Goal: Task Accomplishment & Management: Use online tool/utility

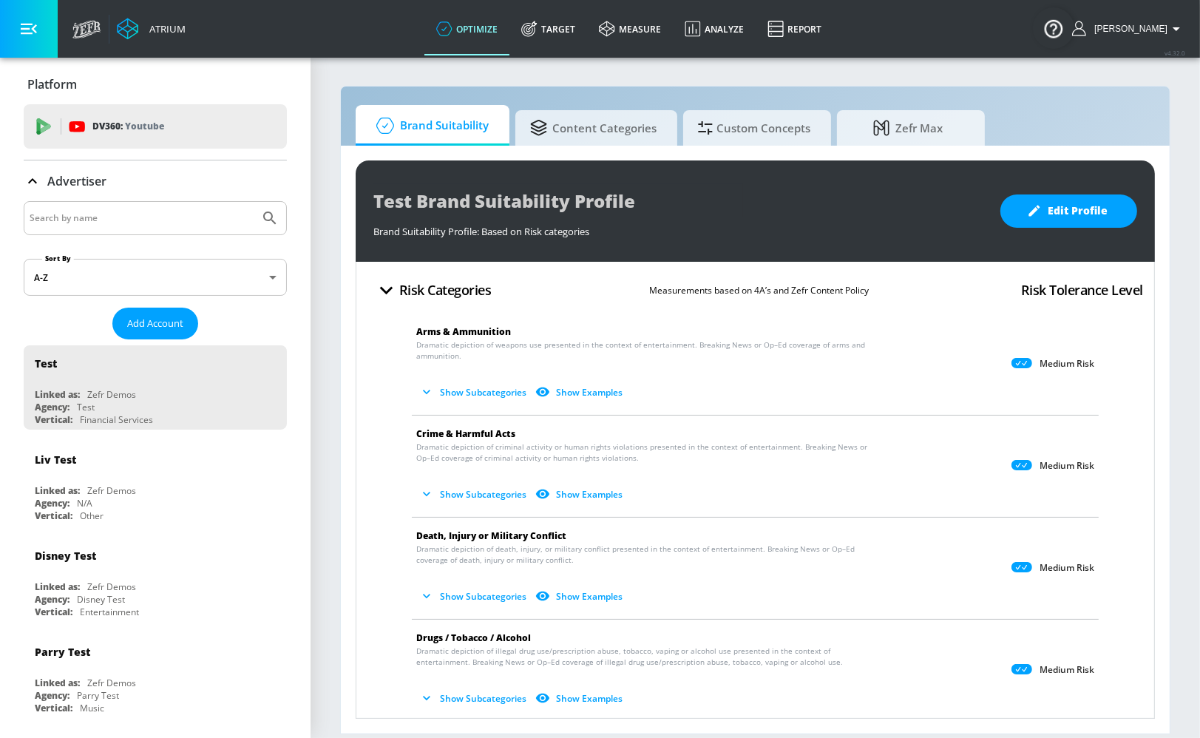
click at [99, 227] on input "Search by name" at bounding box center [142, 218] width 224 height 19
click at [175, 227] on input "Search by name" at bounding box center [142, 218] width 224 height 19
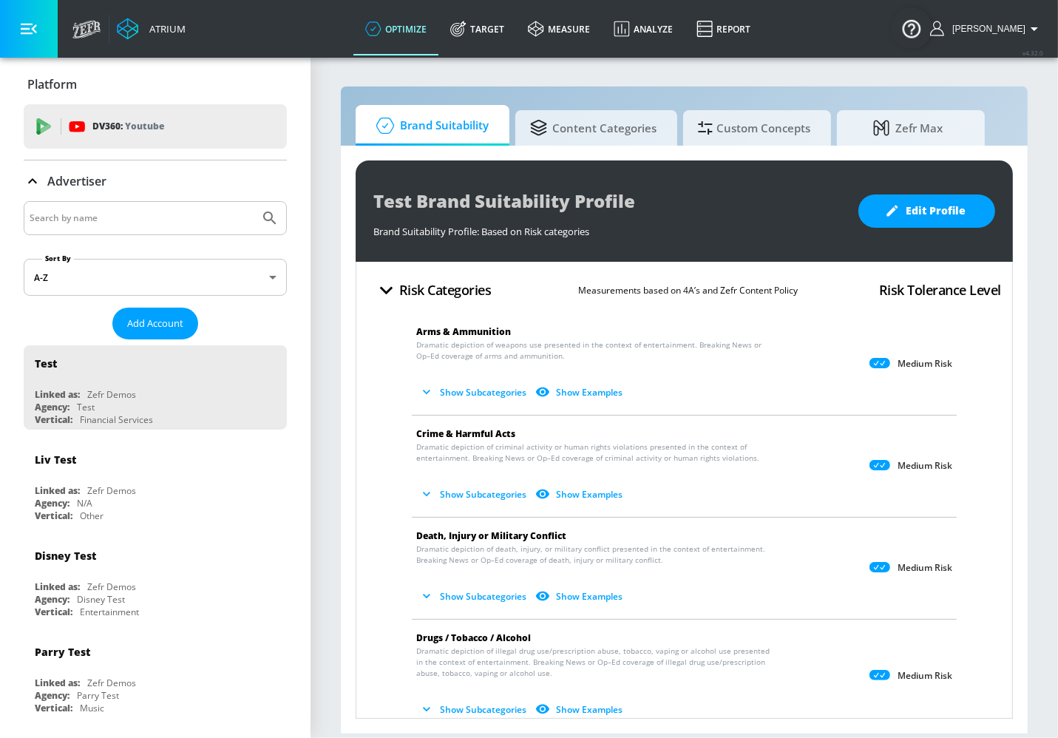
click at [160, 212] on input "Search by name" at bounding box center [142, 218] width 224 height 19
type input "general"
click at [254, 202] on button "Submit Search" at bounding box center [270, 218] width 33 height 33
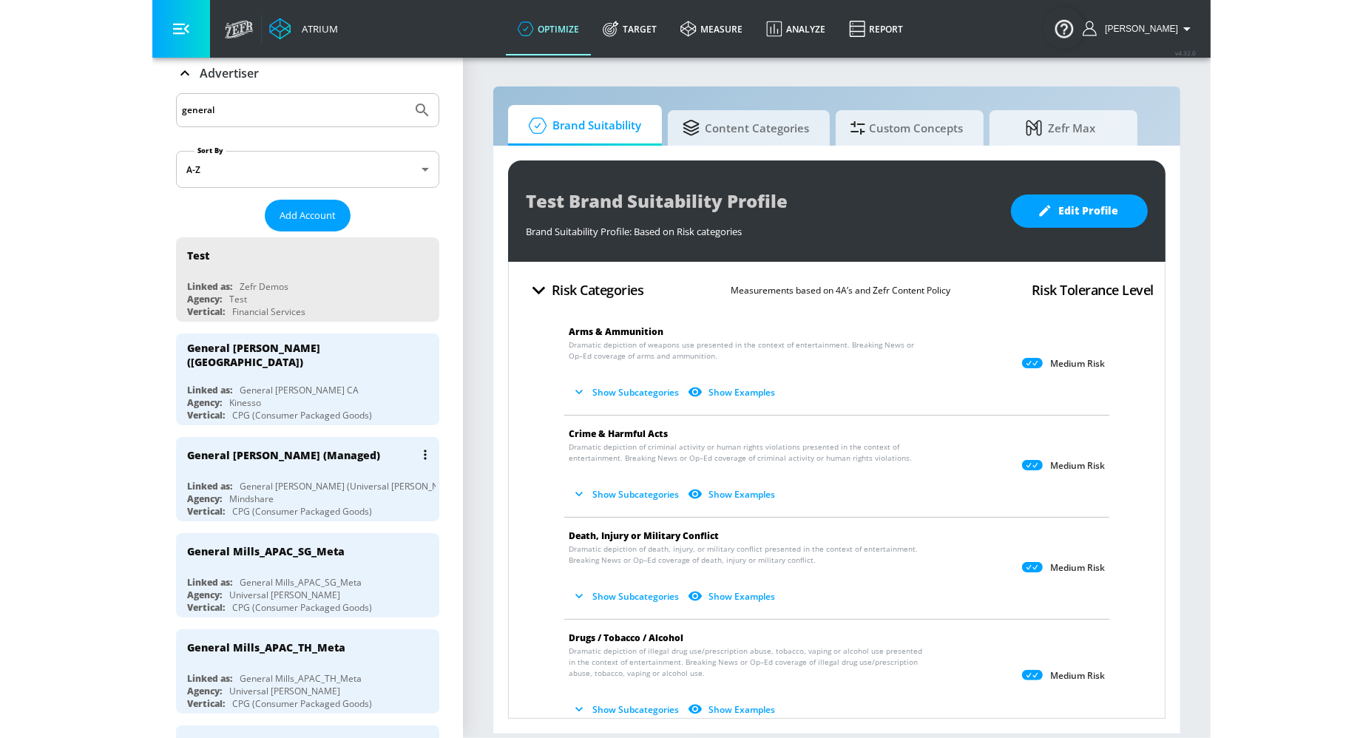
scroll to position [118, 0]
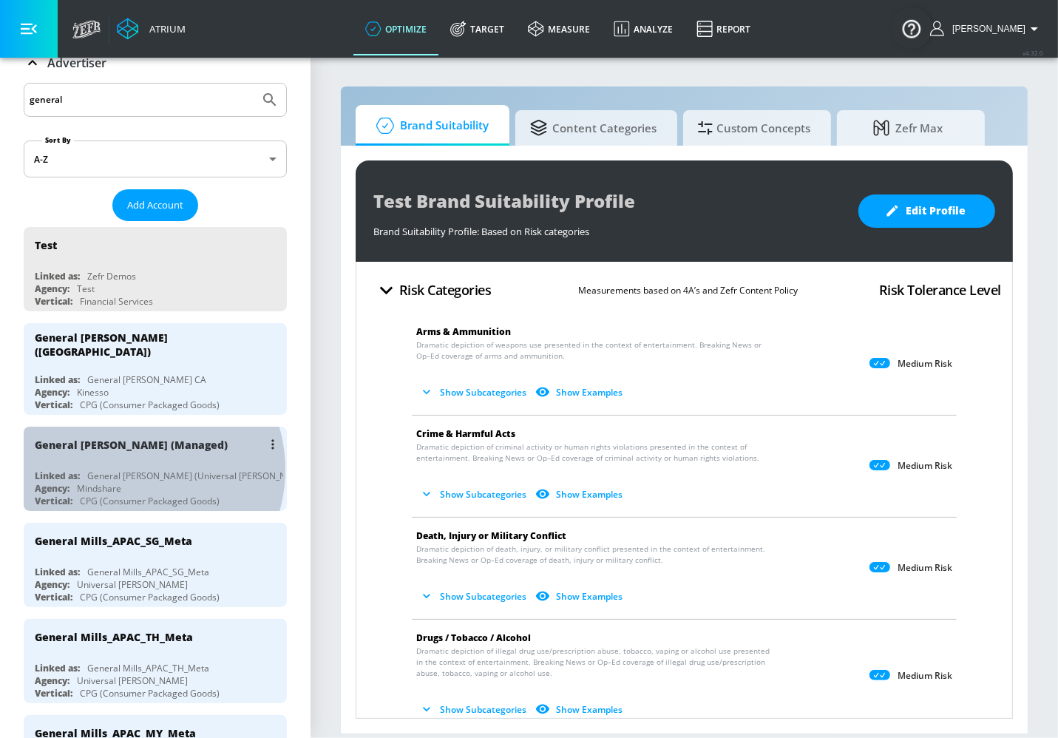
click at [133, 470] on div "General [PERSON_NAME] (Universal [PERSON_NAME])" at bounding box center [199, 476] width 224 height 13
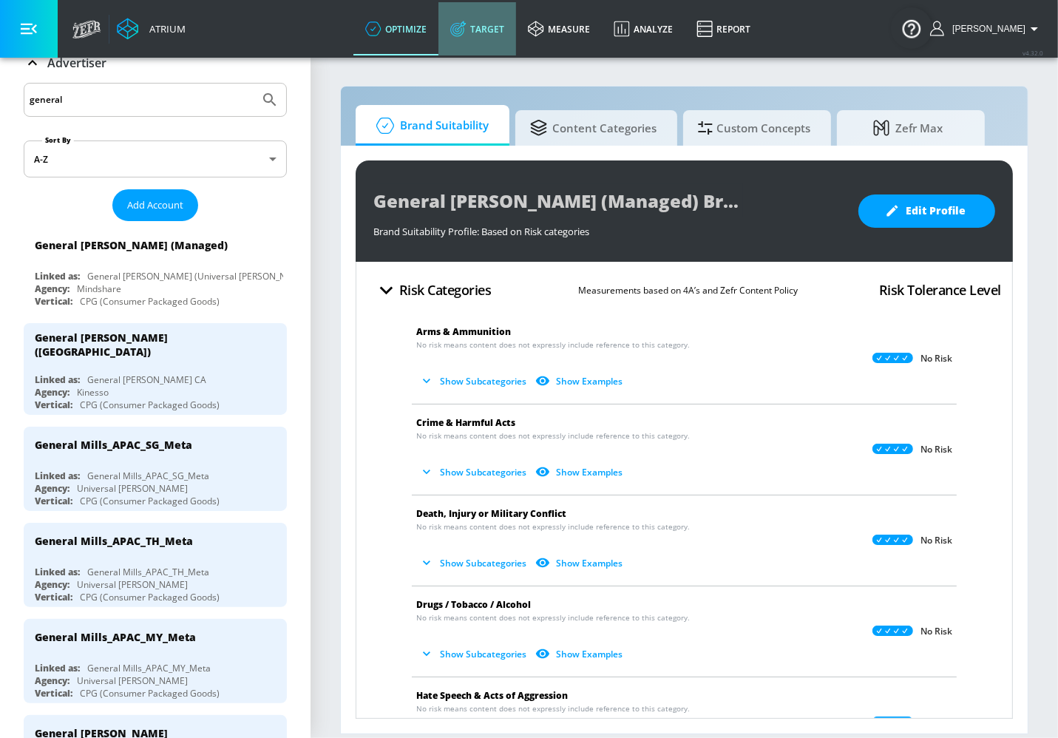
click at [511, 37] on link "Target" at bounding box center [478, 28] width 78 height 53
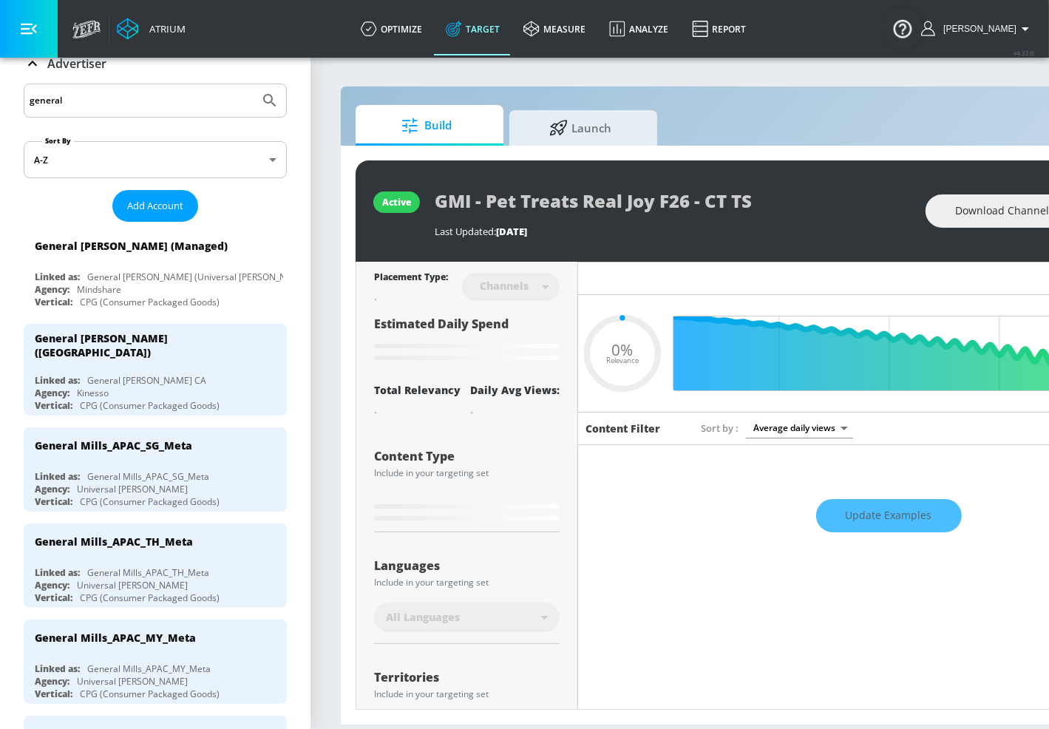
type input "0.6"
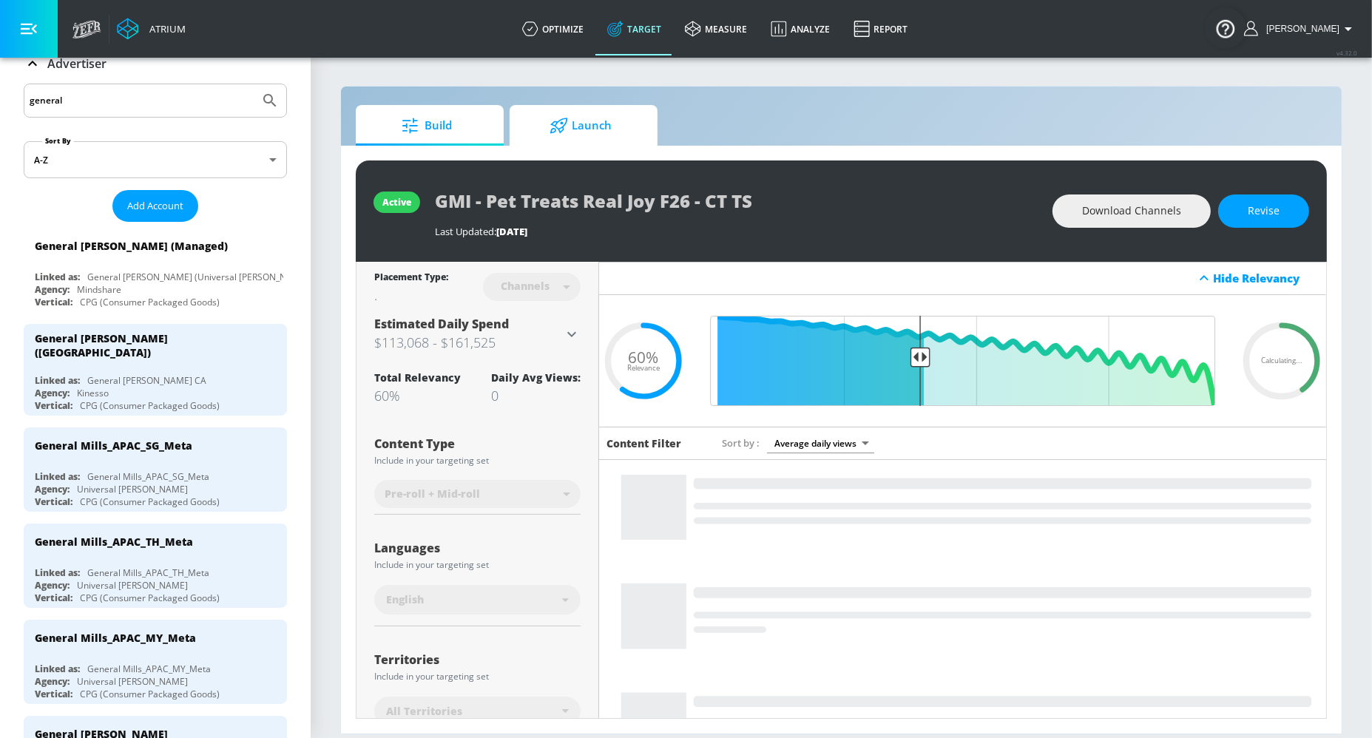
click at [602, 136] on span "Launch" at bounding box center [580, 125] width 112 height 35
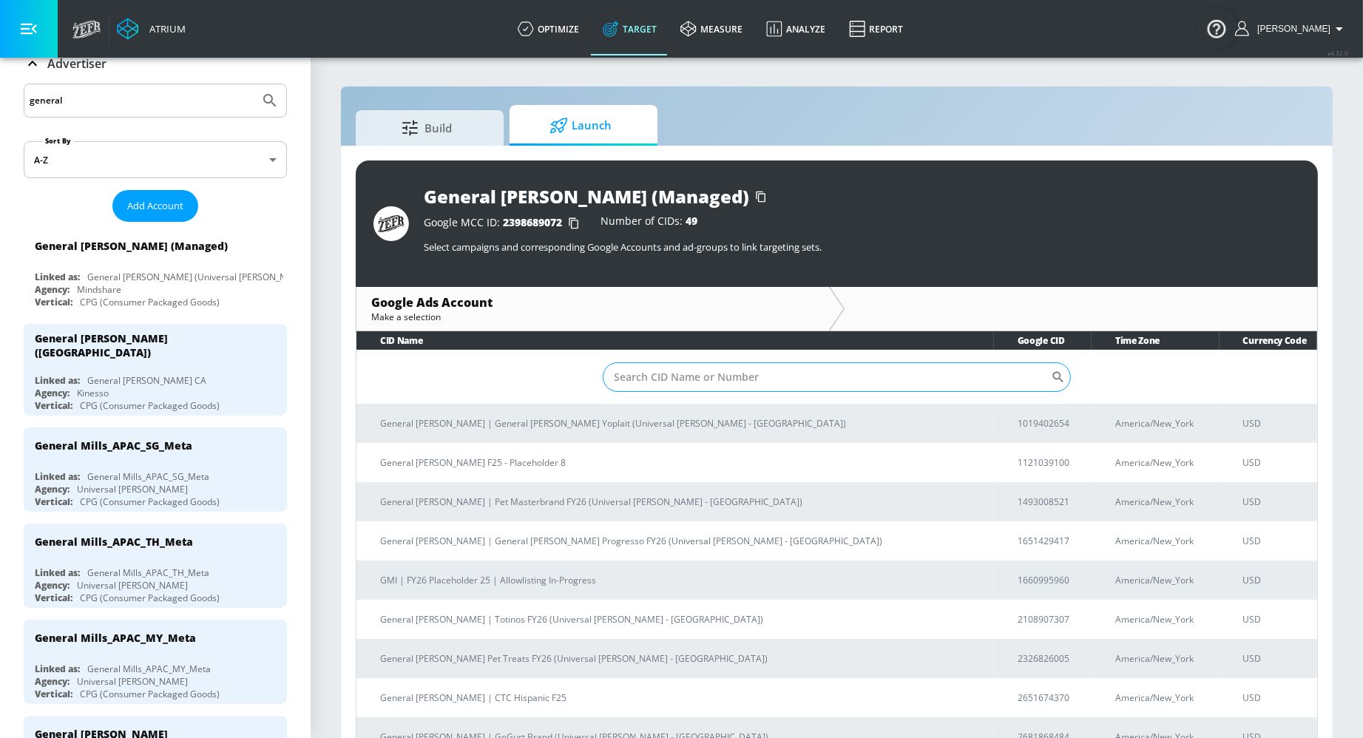
click at [742, 376] on input "Sort By" at bounding box center [827, 377] width 449 height 30
paste input "[PHONE_NUMBER]"
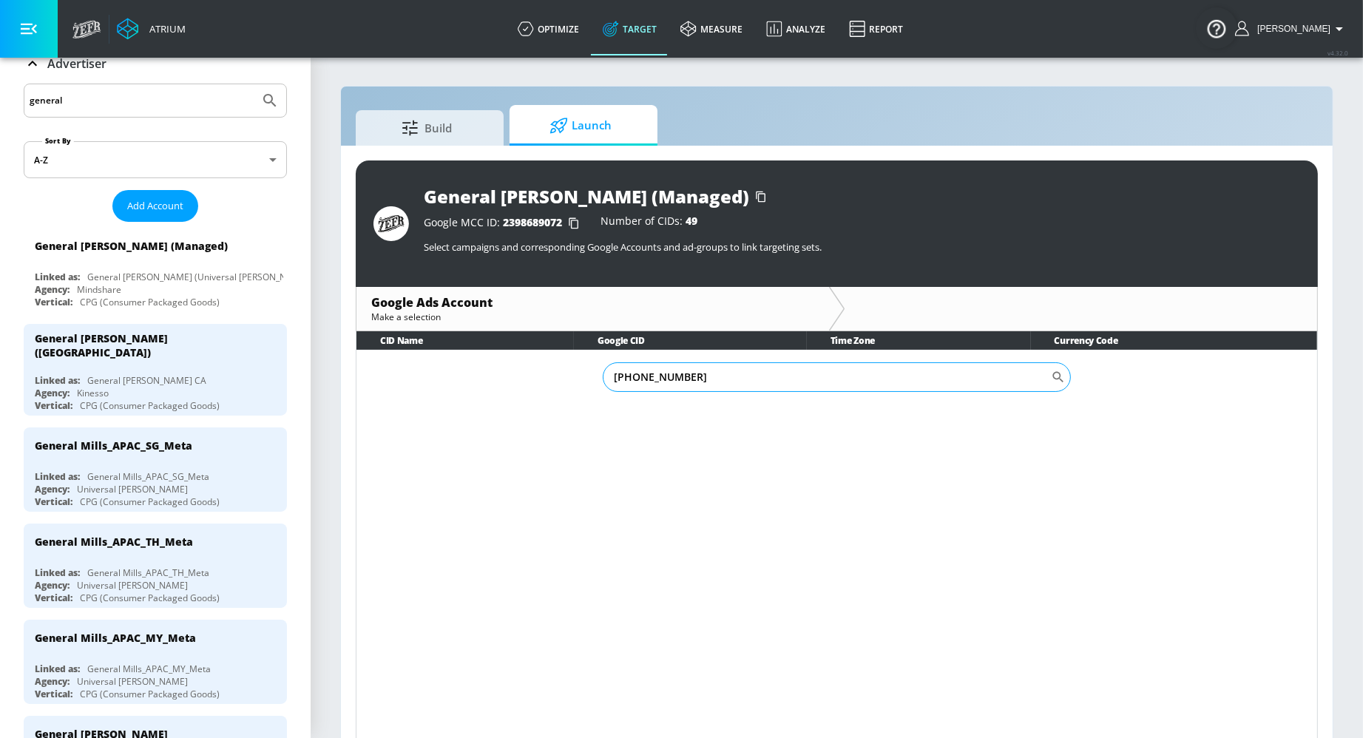
click at [609, 376] on input "[PHONE_NUMBER]" at bounding box center [827, 377] width 449 height 30
click at [654, 373] on input "[PHONE_NUMBER]" at bounding box center [827, 377] width 449 height 30
click at [633, 376] on input "683-5847366" at bounding box center [827, 377] width 449 height 30
type input "6835847366"
click at [691, 380] on input "6835847366" at bounding box center [827, 377] width 449 height 30
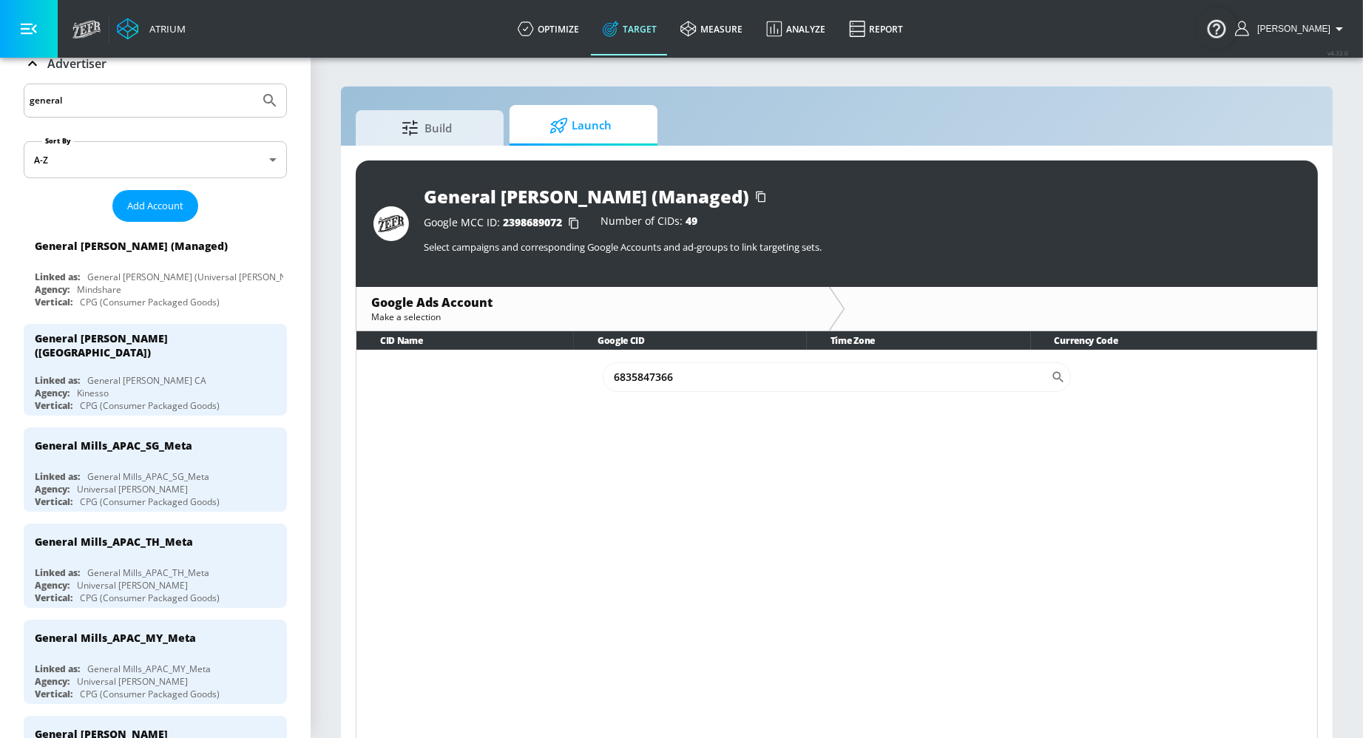
drag, startPoint x: 691, startPoint y: 380, endPoint x: 595, endPoint y: 366, distance: 97.2
click at [595, 366] on td "6835847366 ​" at bounding box center [836, 377] width 961 height 54
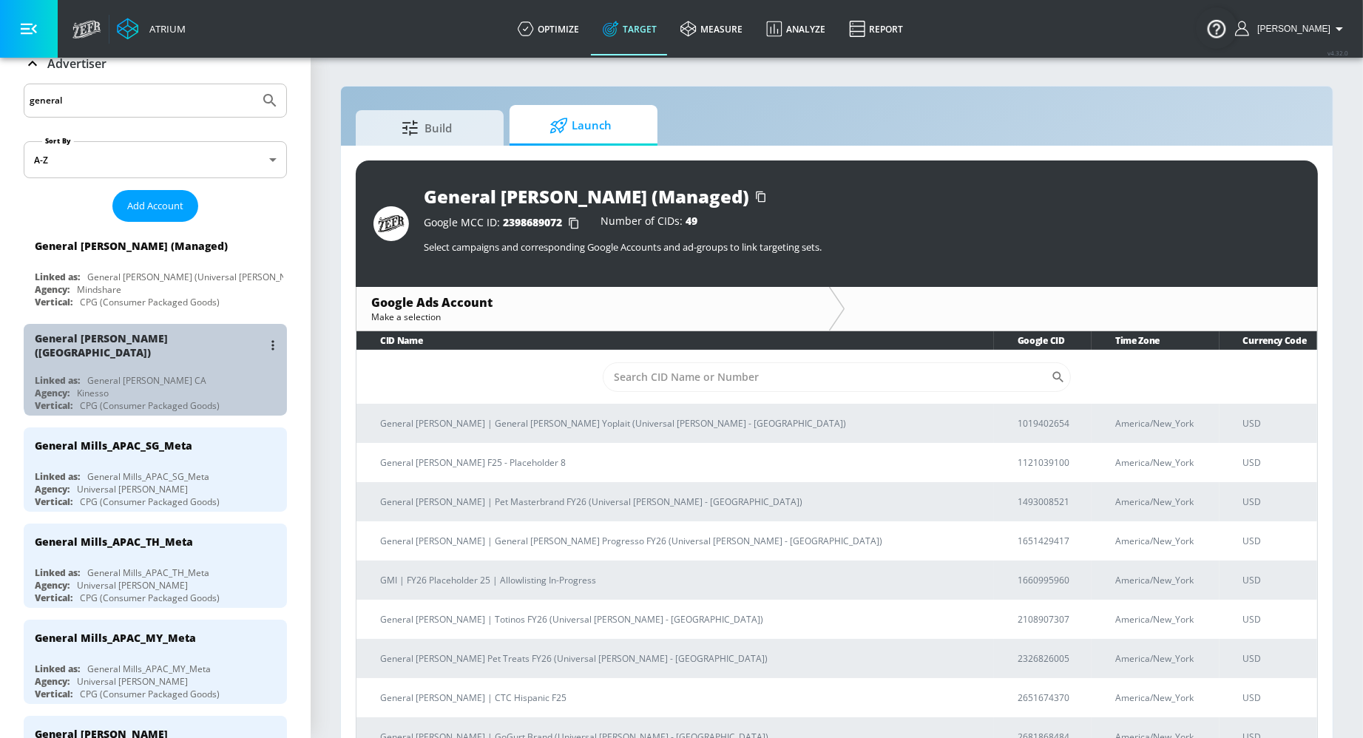
click at [211, 355] on div "General [PERSON_NAME] ([GEOGRAPHIC_DATA])" at bounding box center [159, 345] width 248 height 43
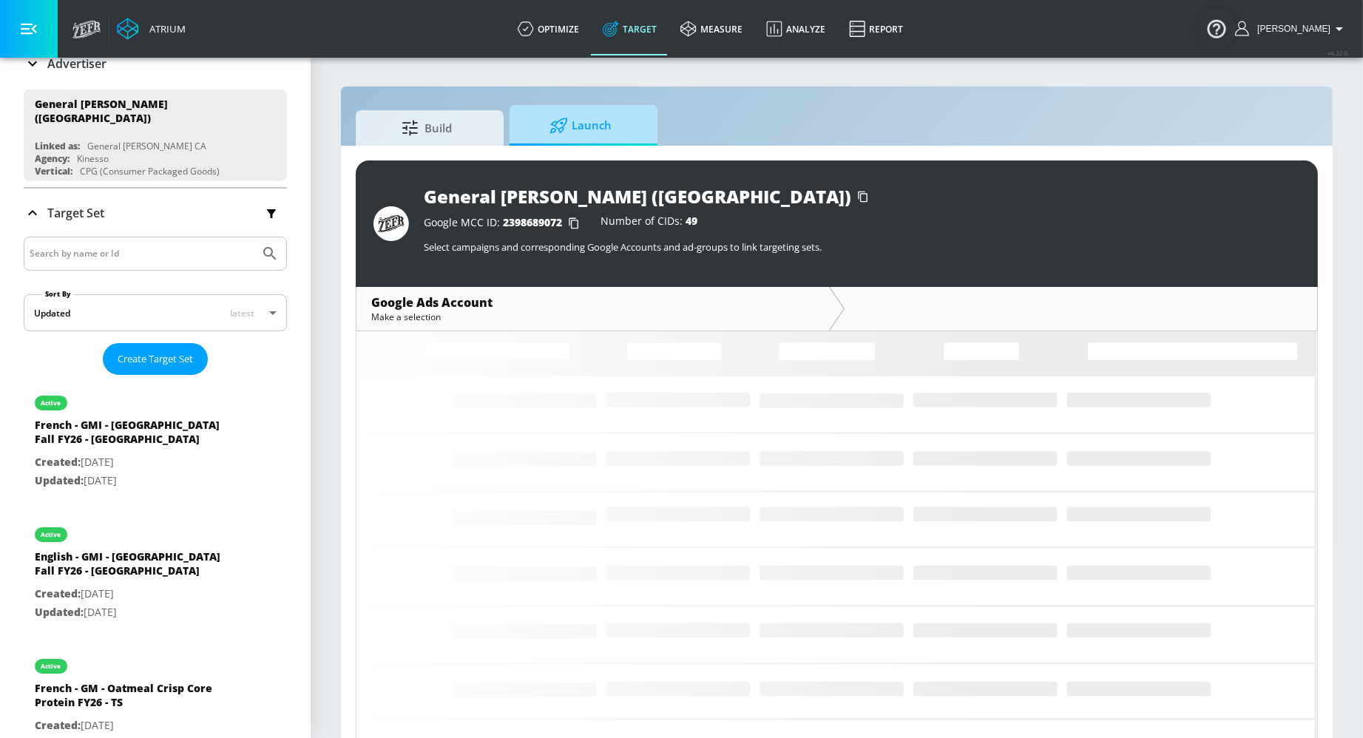
click at [616, 133] on span "Launch" at bounding box center [580, 125] width 112 height 35
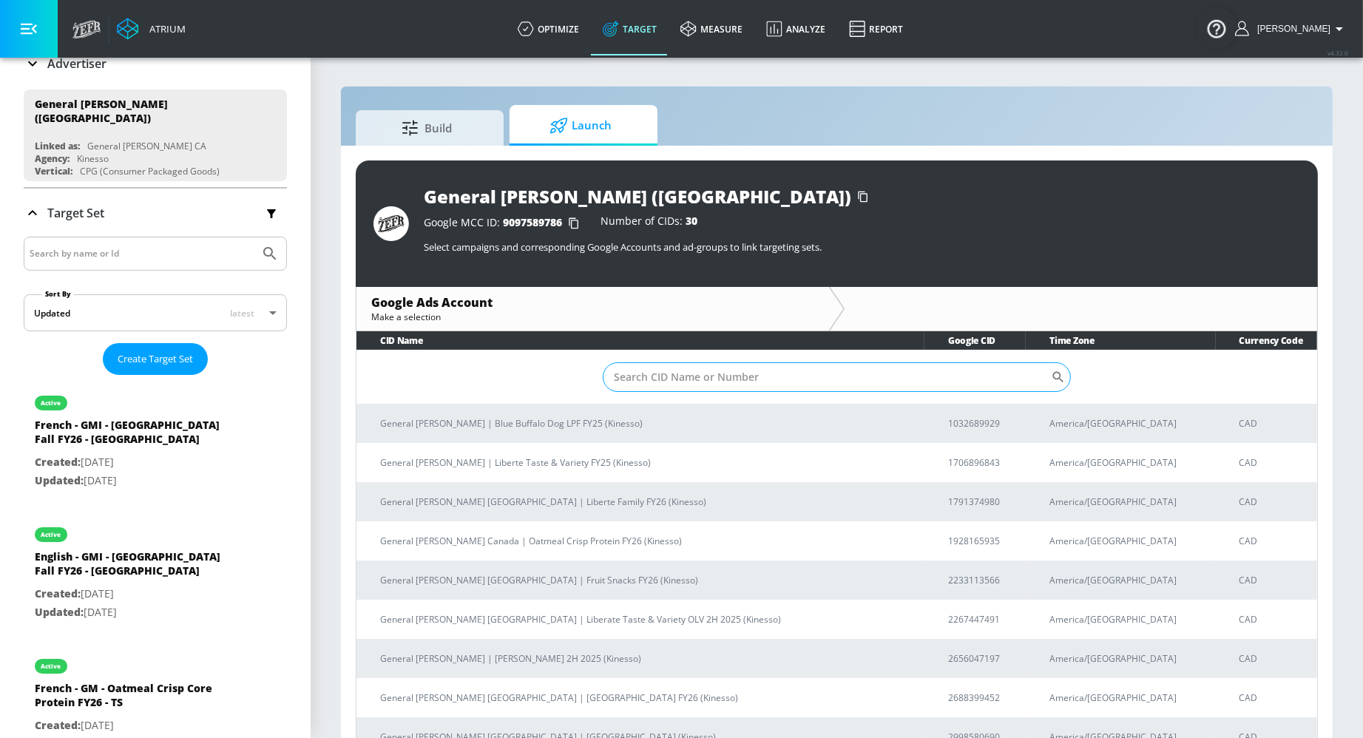
click at [781, 379] on input "Sort By" at bounding box center [827, 377] width 449 height 30
paste input "[PHONE_NUMBER]"
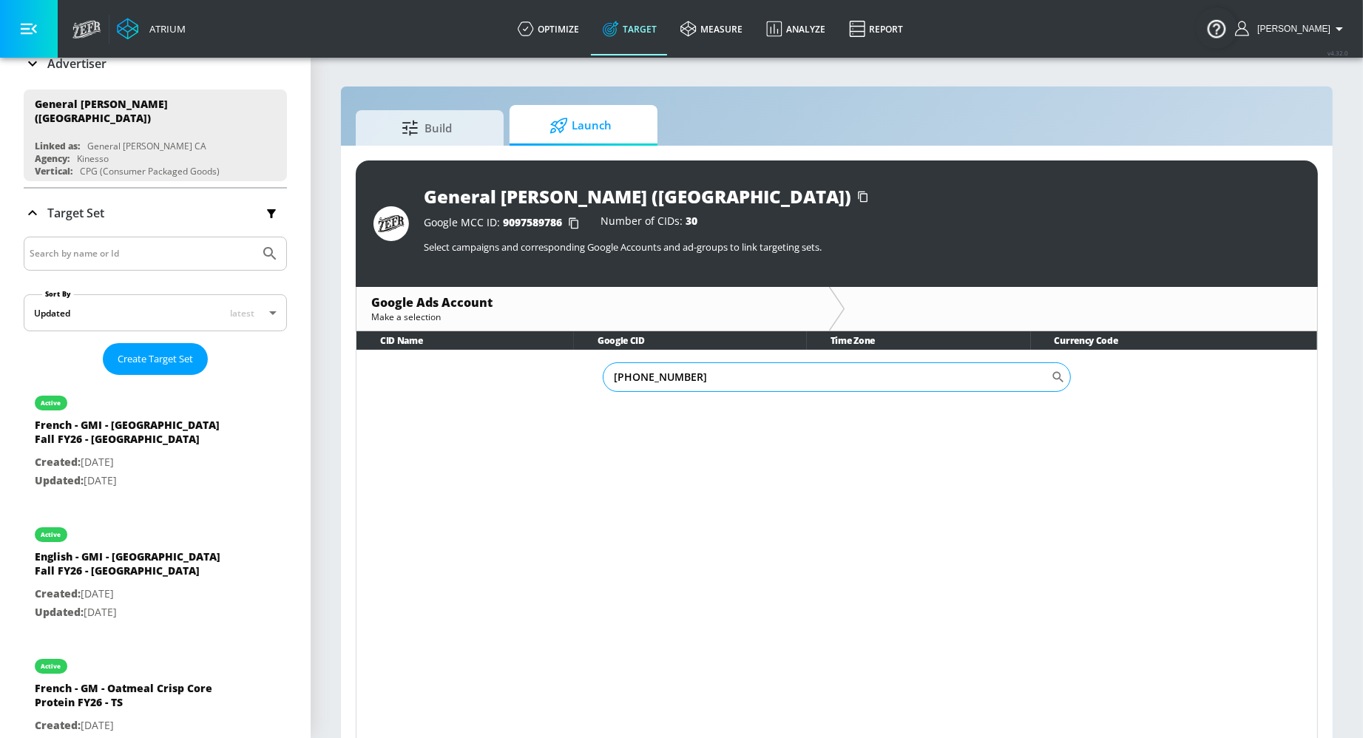
click at [615, 379] on input "[PHONE_NUMBER]" at bounding box center [827, 377] width 449 height 30
click at [636, 376] on input "[PHONE_NUMBER]" at bounding box center [827, 377] width 449 height 30
click at [652, 375] on input "683584-7366" at bounding box center [827, 377] width 449 height 30
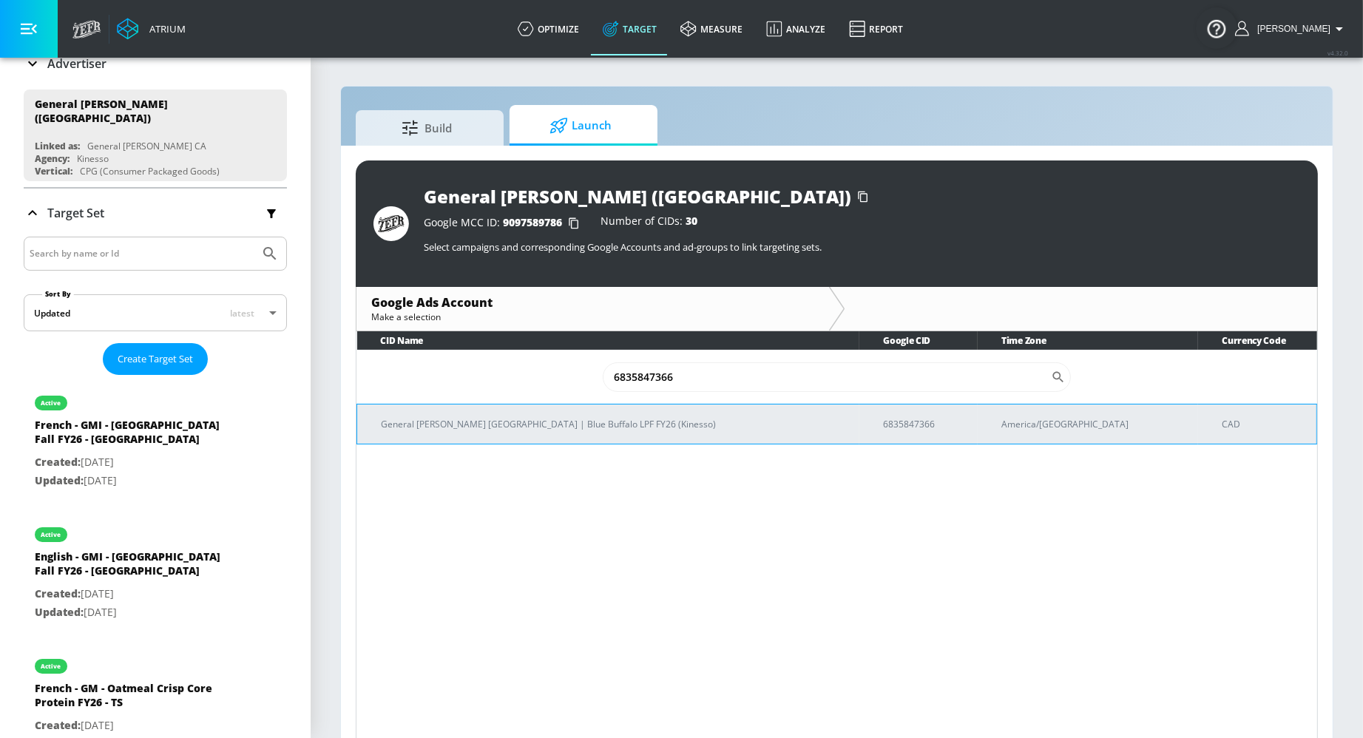
type input "6835847366"
click at [589, 423] on p "General [PERSON_NAME] [GEOGRAPHIC_DATA] | Blue Buffalo LPF FY26 (Kinesso)" at bounding box center [614, 424] width 467 height 16
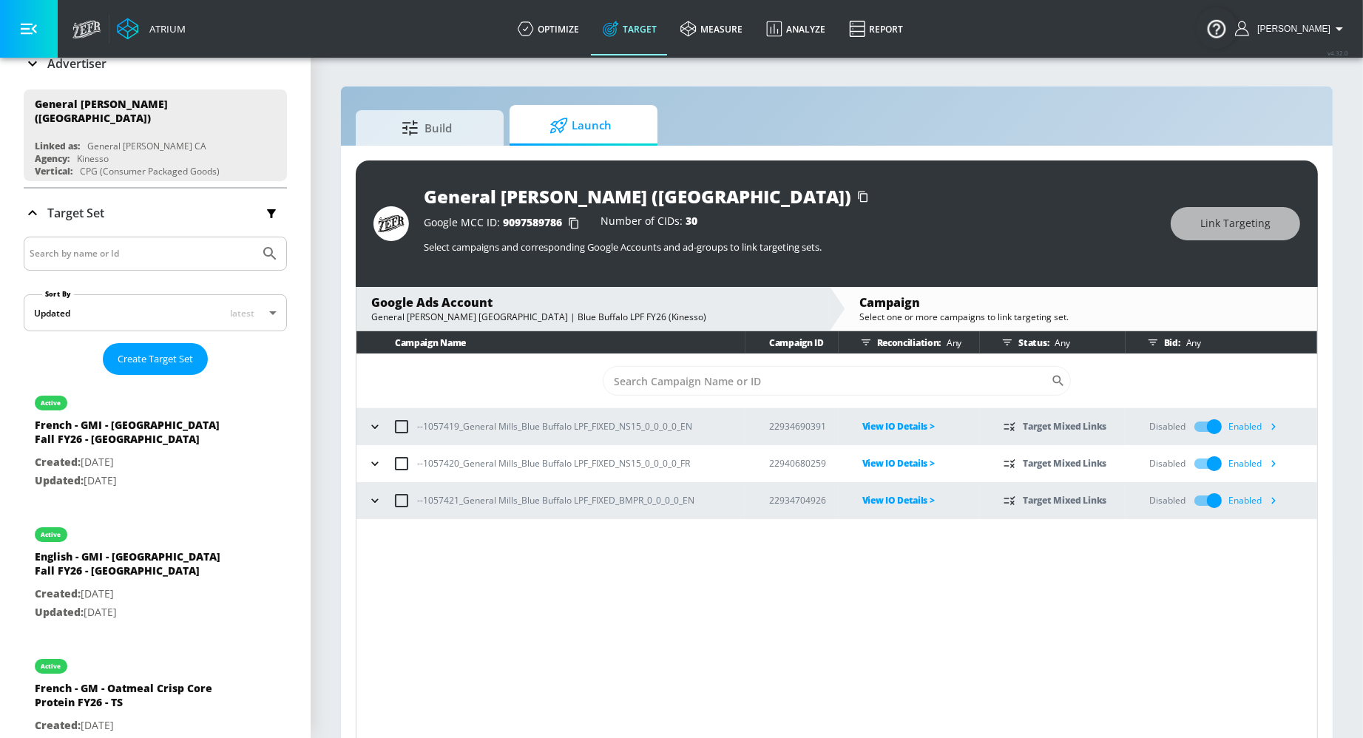
click at [376, 427] on icon "button" at bounding box center [375, 426] width 15 height 15
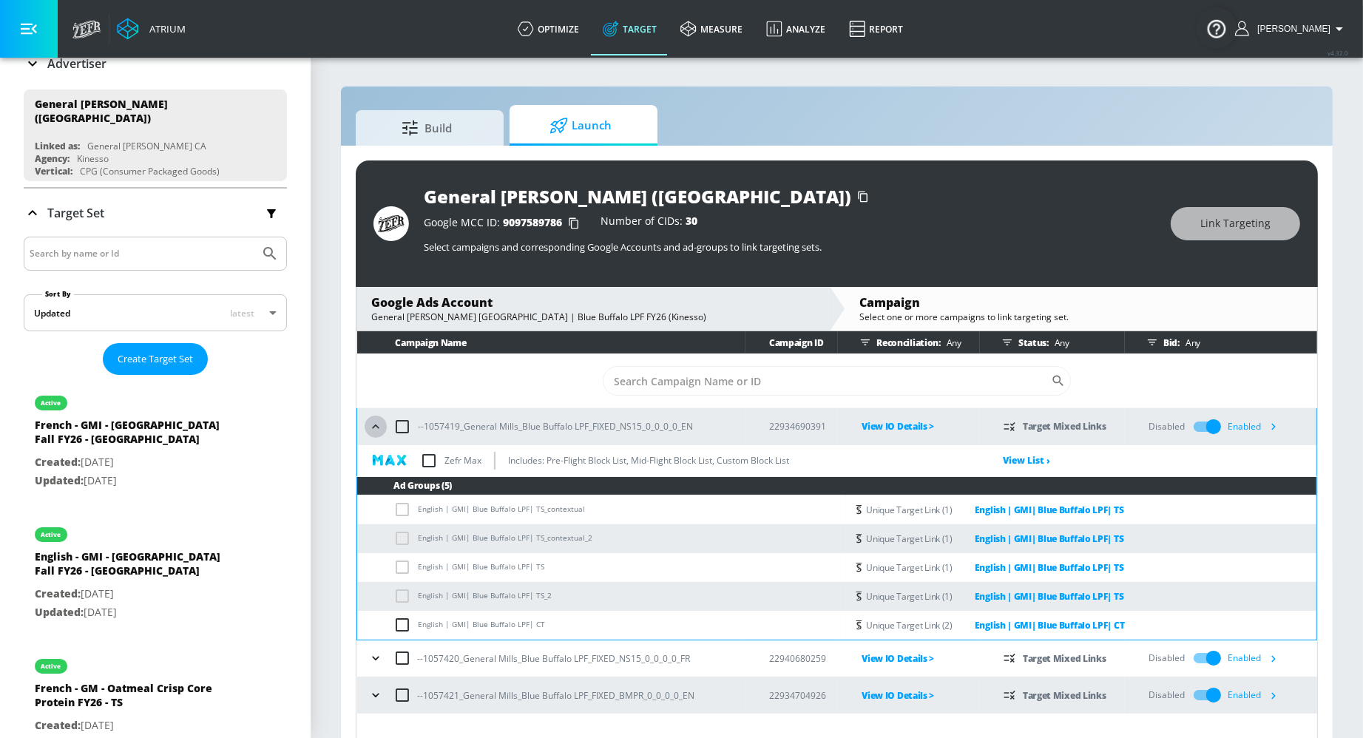
click at [373, 426] on icon "button" at bounding box center [375, 426] width 7 height 4
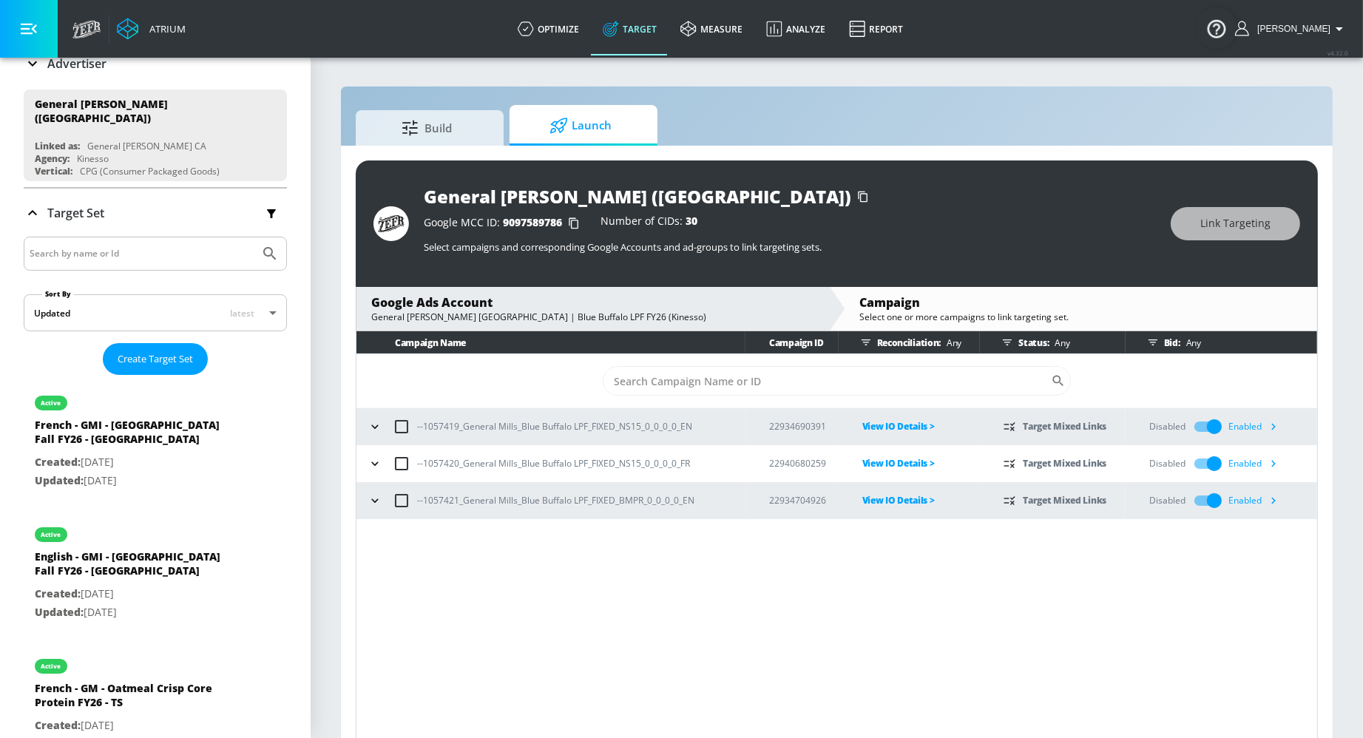
click at [1191, 426] on div "Enabled" at bounding box center [1256, 427] width 56 height 22
click at [1191, 423] on icon "button" at bounding box center [1273, 427] width 16 height 16
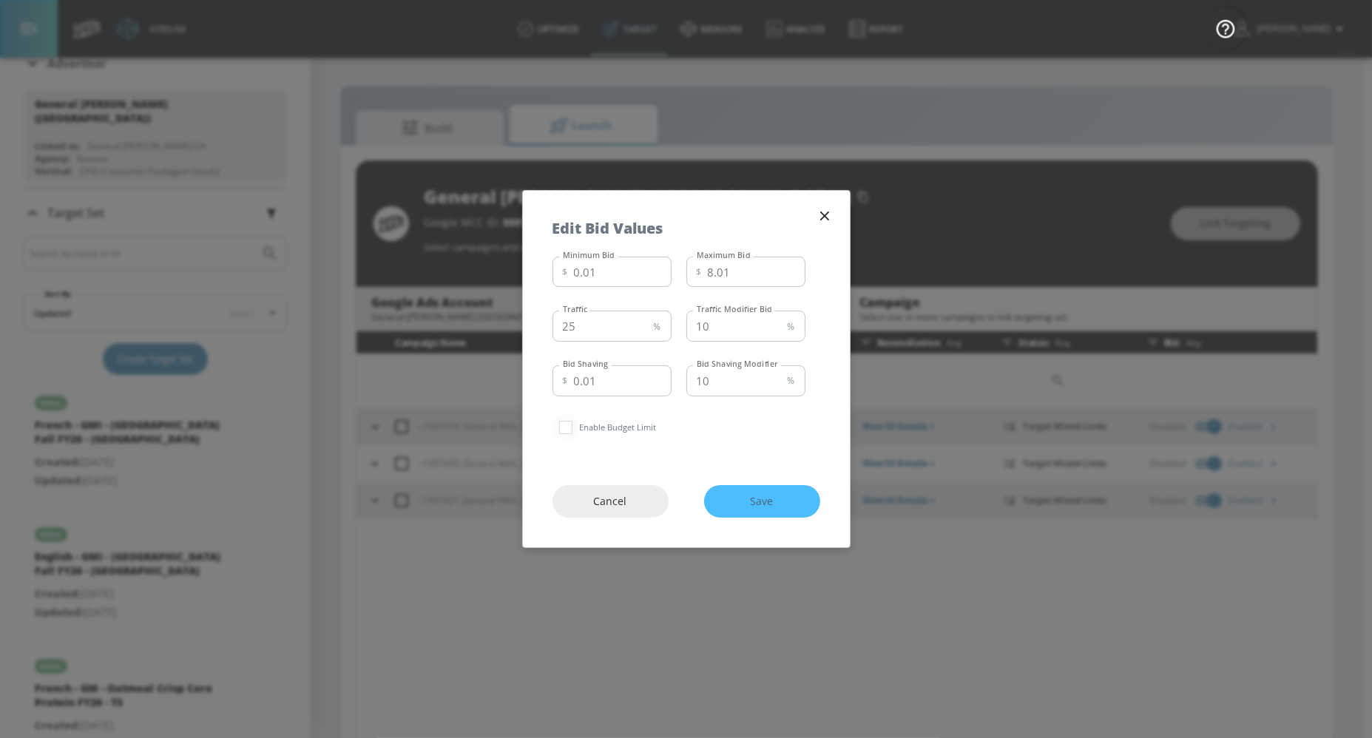
click at [569, 429] on input "checkbox" at bounding box center [565, 427] width 27 height 27
checkbox input "true"
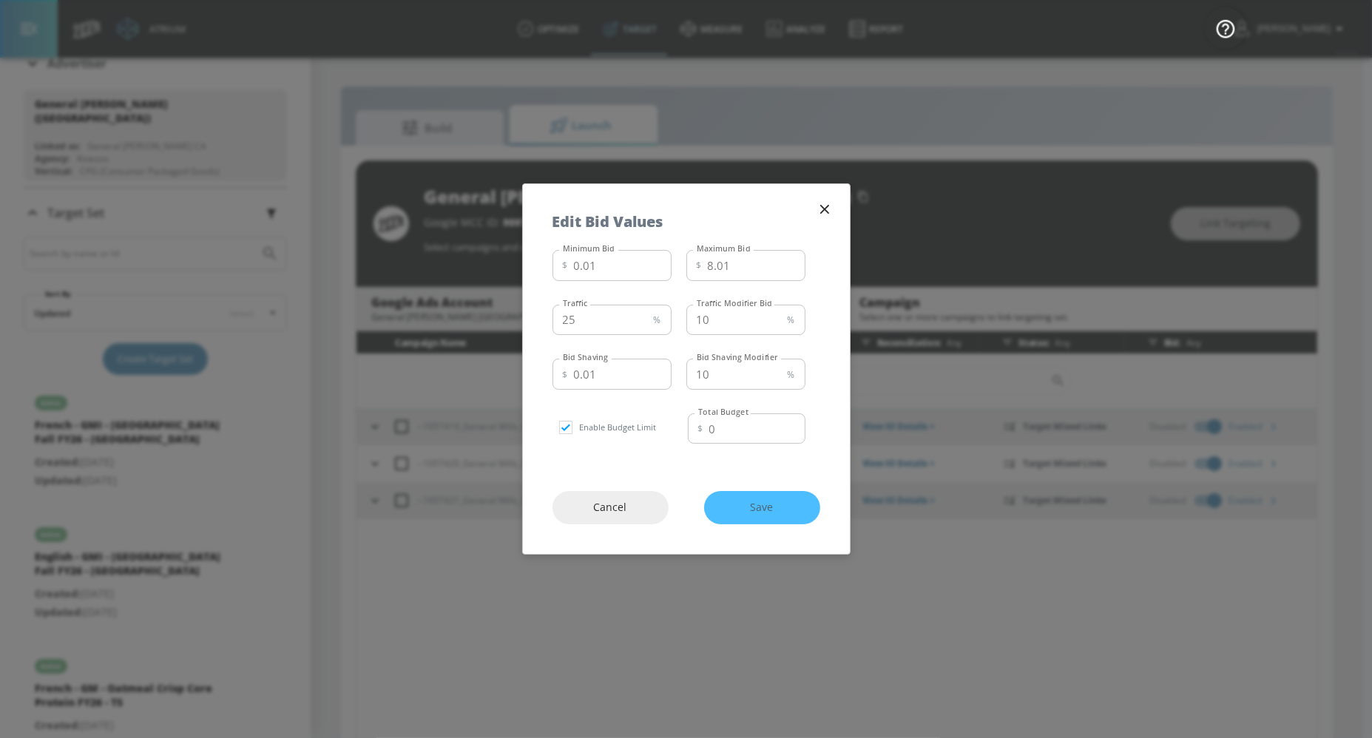
click at [745, 498] on div "Cancel Save" at bounding box center [686, 507] width 327 height 92
click at [757, 506] on div "Cancel Save" at bounding box center [686, 507] width 327 height 92
drag, startPoint x: 771, startPoint y: 507, endPoint x: 774, endPoint y: 469, distance: 37.8
click at [771, 506] on div "Cancel Save" at bounding box center [686, 507] width 327 height 92
drag, startPoint x: 771, startPoint y: 512, endPoint x: 754, endPoint y: 508, distance: 17.6
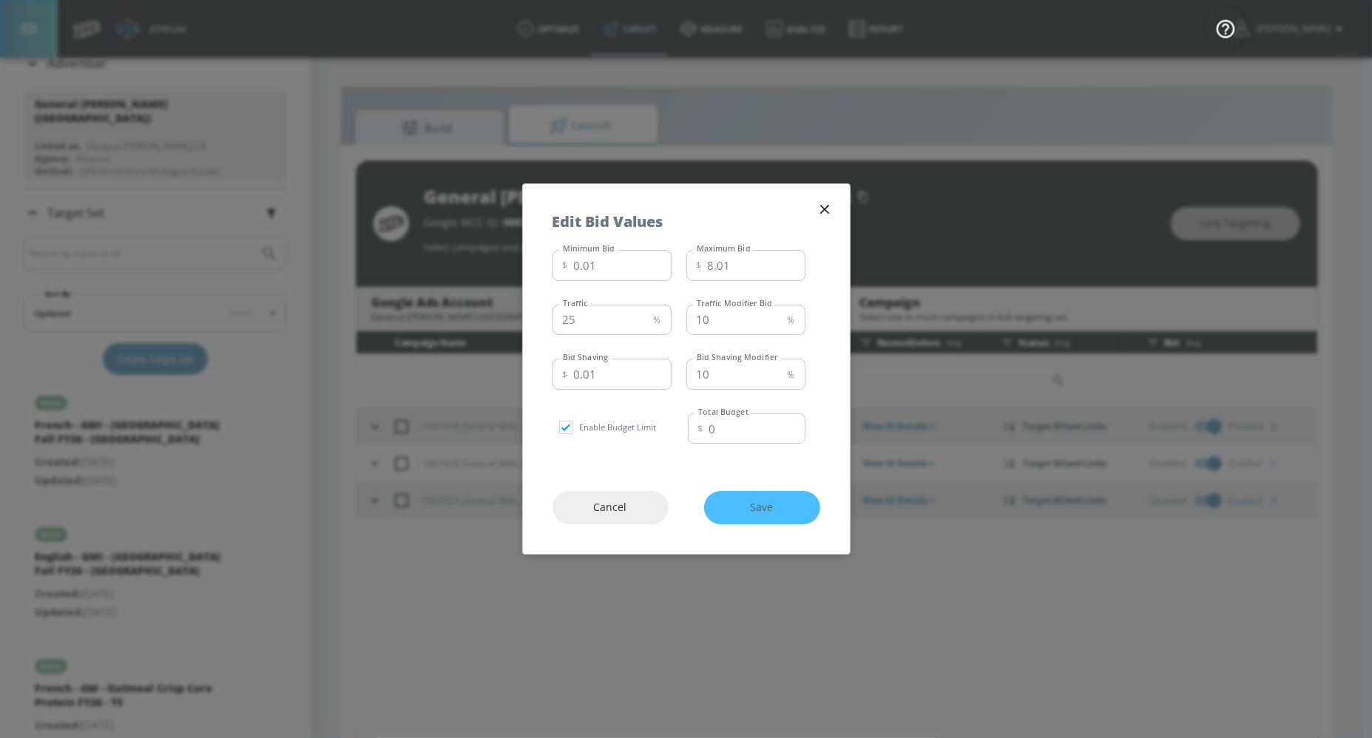
click at [766, 512] on div "Cancel Save" at bounding box center [686, 507] width 327 height 92
drag, startPoint x: 737, startPoint y: 507, endPoint x: 727, endPoint y: 504, distance: 10.1
click at [730, 504] on div "Cancel Save" at bounding box center [686, 507] width 327 height 92
click at [722, 308] on input "10" at bounding box center [733, 320] width 95 height 31
click at [751, 509] on div "Cancel Save" at bounding box center [686, 507] width 327 height 92
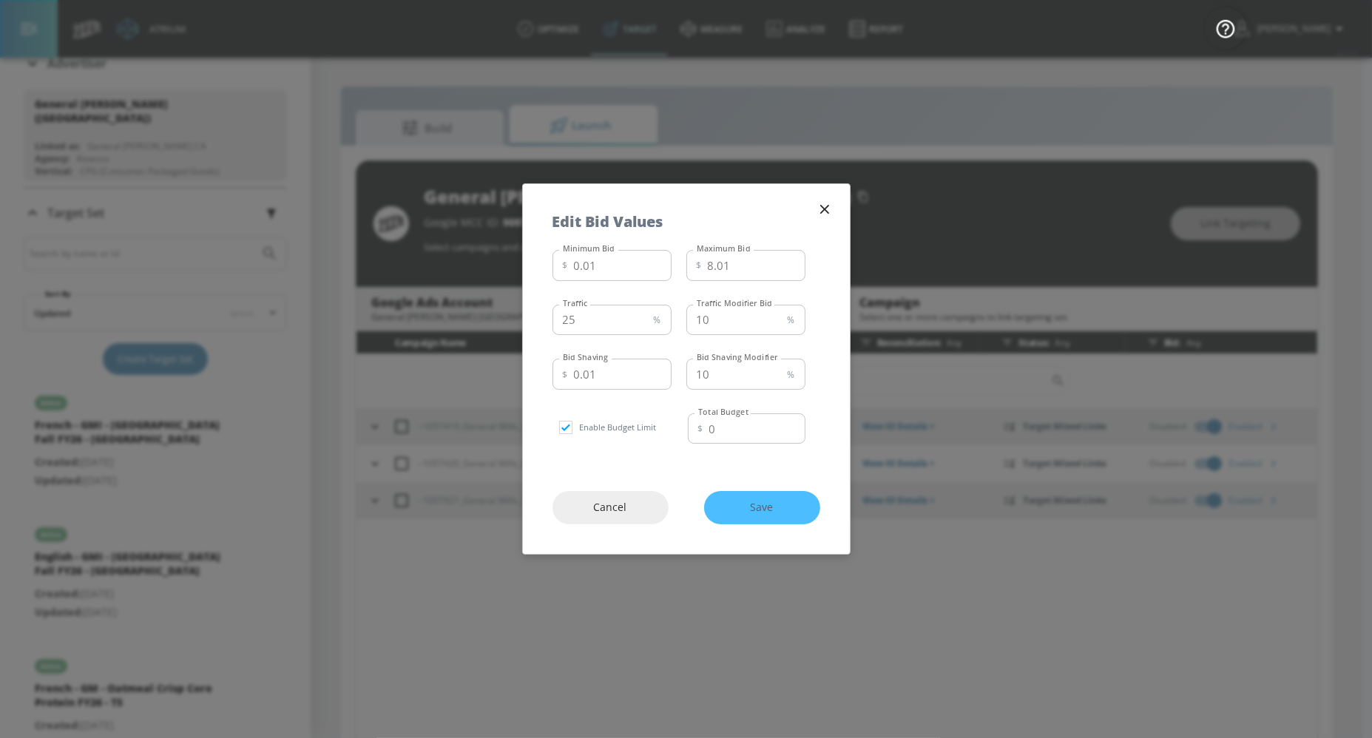
click at [753, 509] on div "Cancel Save" at bounding box center [686, 507] width 327 height 92
click at [754, 507] on div "Cancel Save" at bounding box center [686, 507] width 327 height 92
click at [827, 213] on icon "button" at bounding box center [824, 209] width 16 height 16
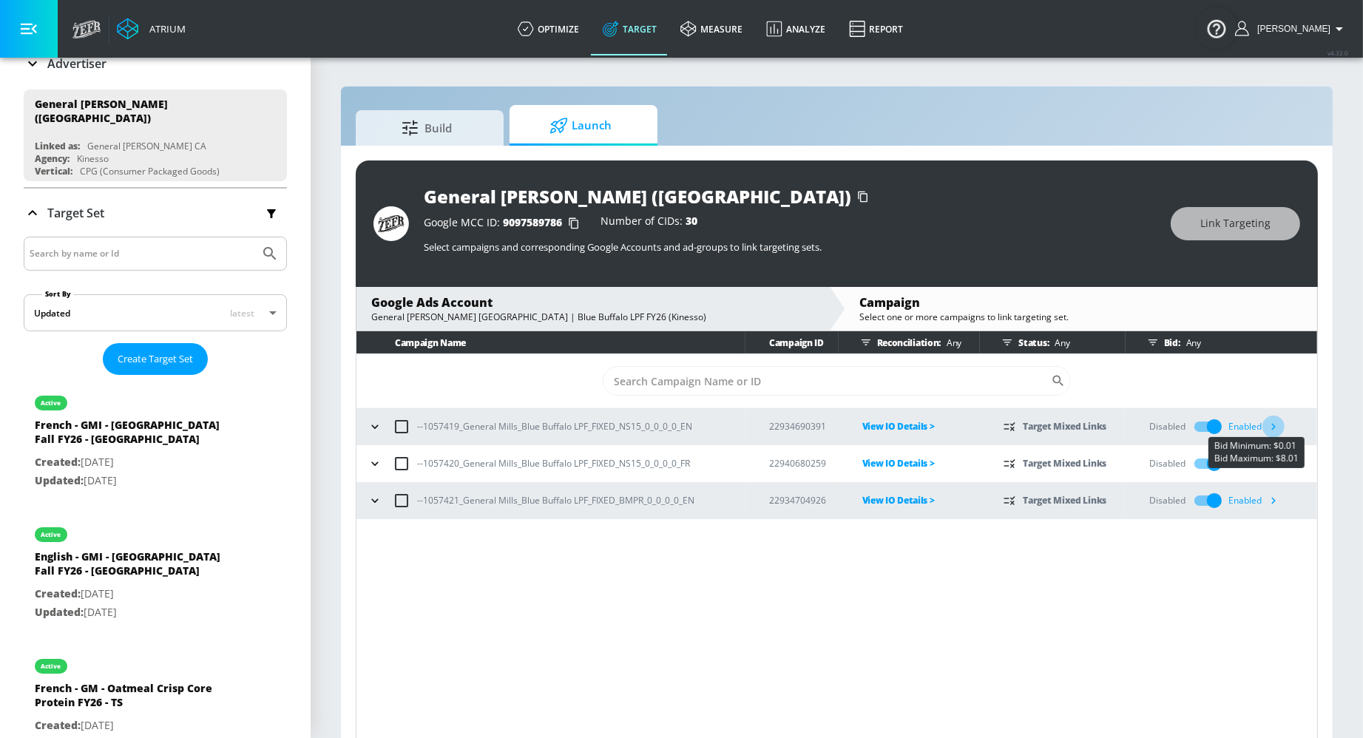
click at [1191, 424] on icon "button" at bounding box center [1274, 427] width 4 height 7
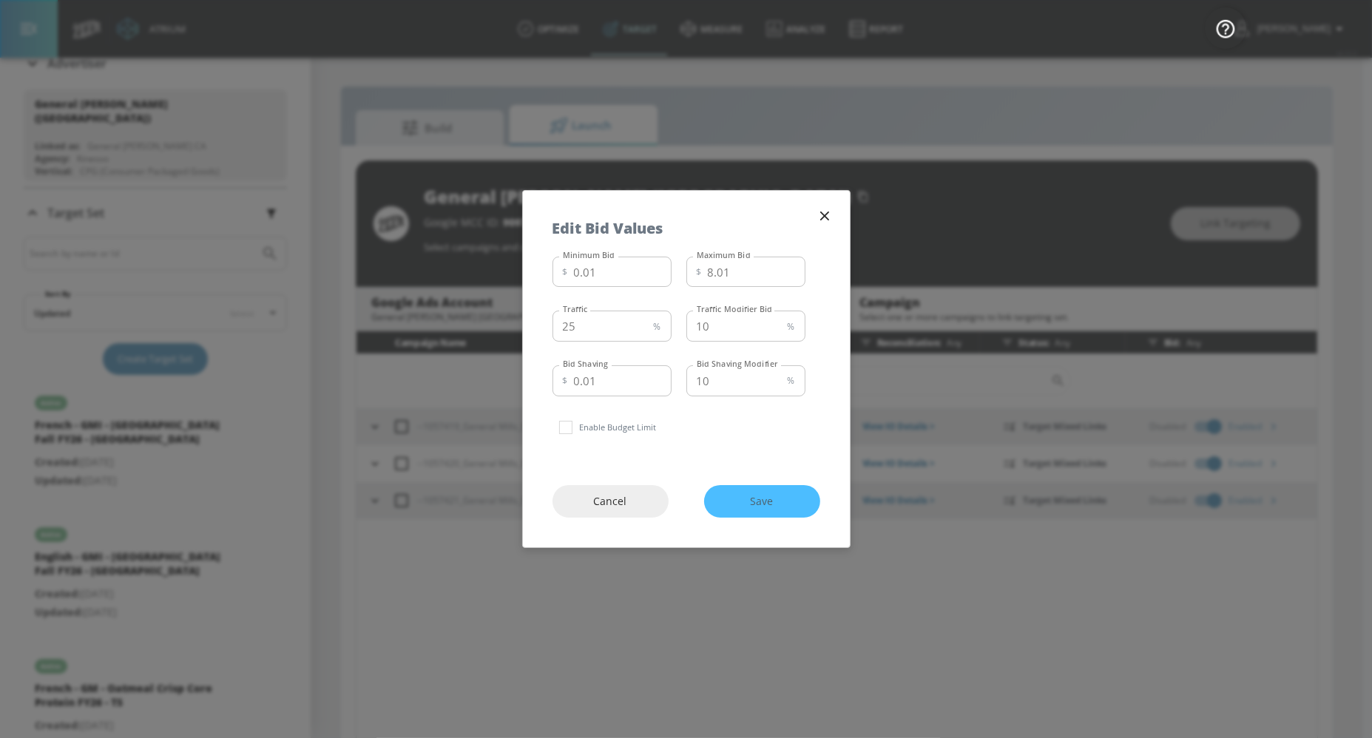
click at [768, 501] on div "Cancel Save" at bounding box center [686, 502] width 327 height 92
click at [769, 501] on div "Cancel Save" at bounding box center [686, 502] width 327 height 92
click at [771, 501] on div "Cancel Save" at bounding box center [686, 502] width 327 height 92
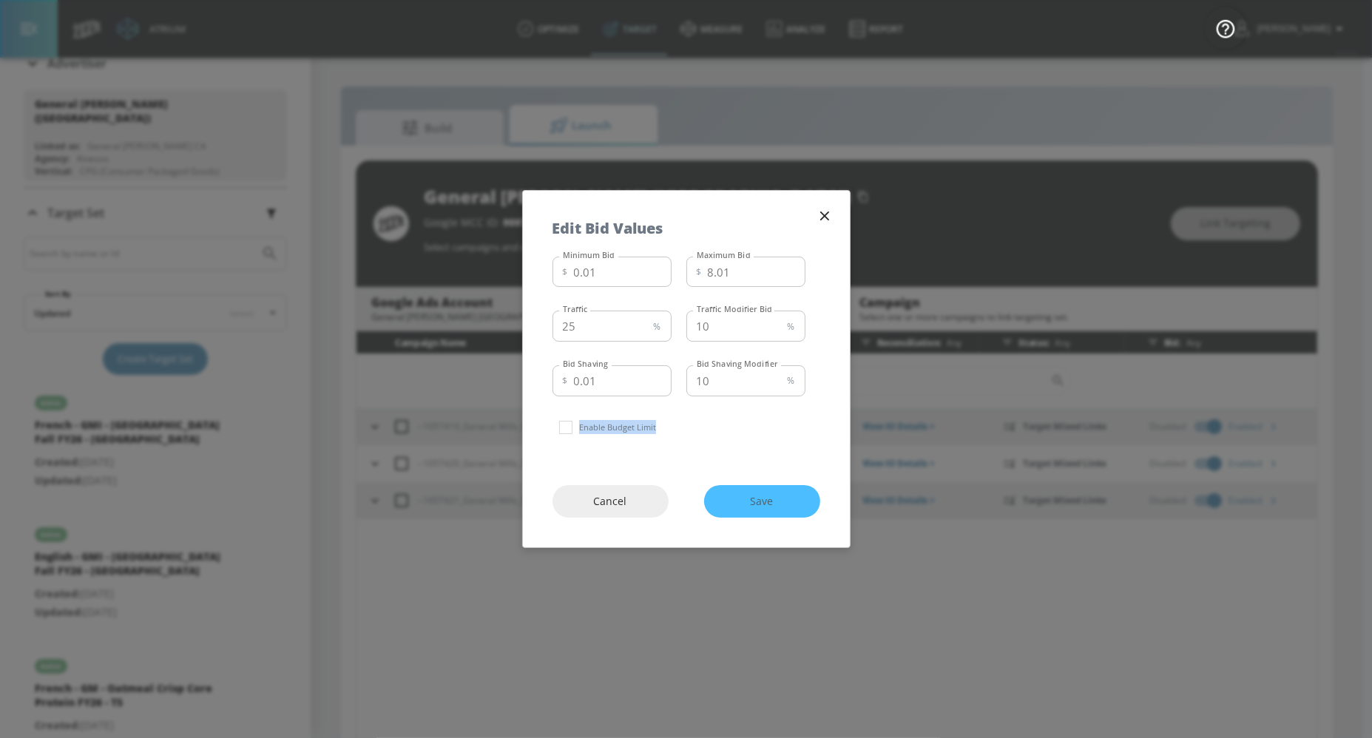
click at [771, 501] on div "Cancel Save" at bounding box center [686, 502] width 327 height 92
click at [573, 433] on input "checkbox" at bounding box center [565, 427] width 27 height 27
checkbox input "true"
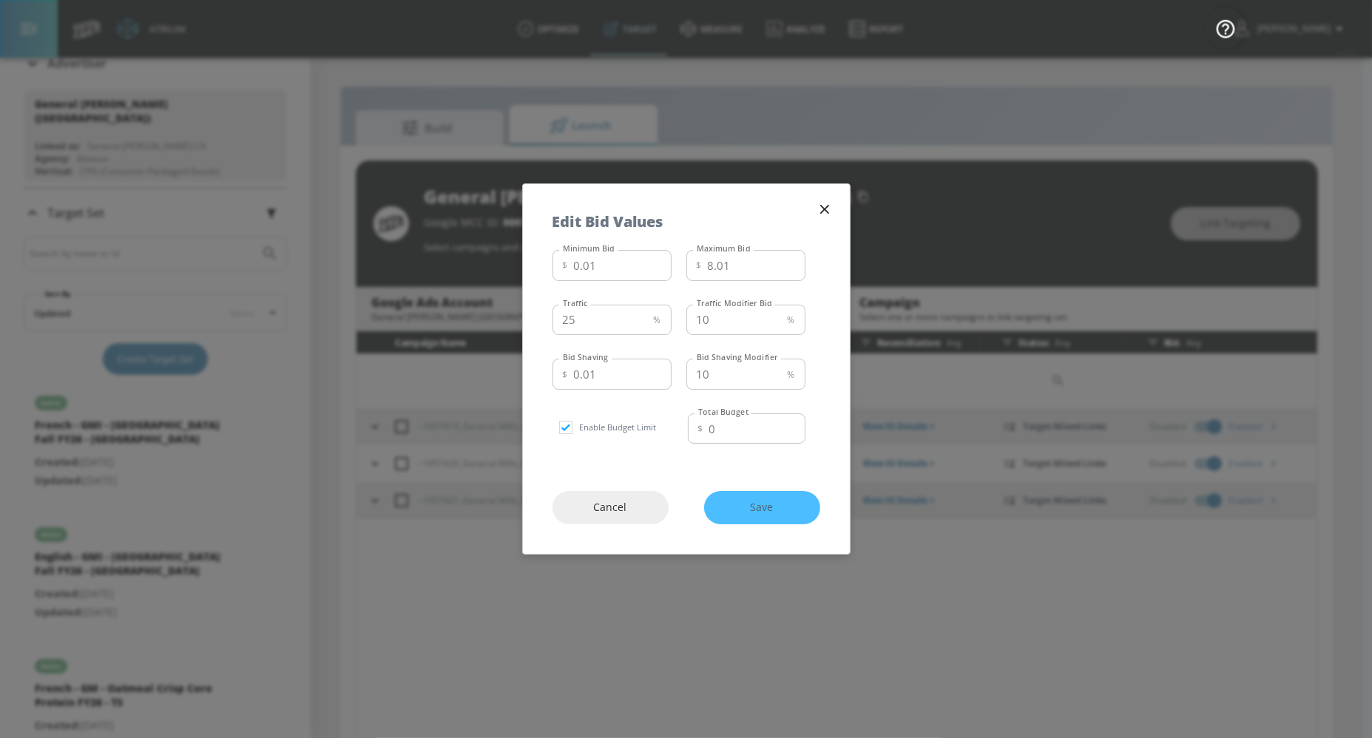
click at [750, 502] on div "Cancel Save" at bounding box center [686, 507] width 327 height 92
click at [751, 503] on div "Cancel Save" at bounding box center [686, 507] width 327 height 92
drag, startPoint x: 751, startPoint y: 503, endPoint x: 764, endPoint y: 509, distance: 13.9
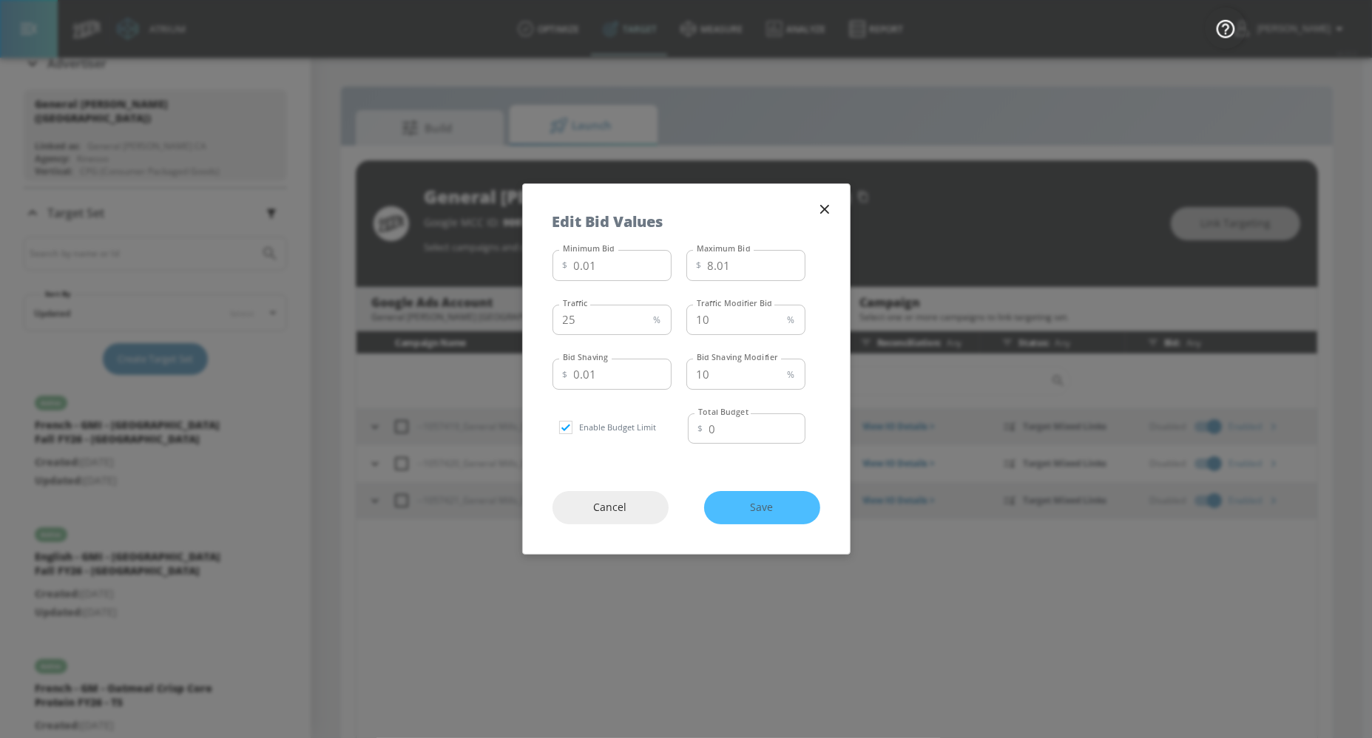
click at [751, 503] on div "Cancel Save" at bounding box center [686, 507] width 327 height 92
click at [769, 512] on div "Cancel Save" at bounding box center [686, 507] width 327 height 92
click at [773, 512] on div "Cancel Save" at bounding box center [686, 507] width 327 height 92
click at [775, 512] on div "Cancel Save" at bounding box center [686, 507] width 327 height 92
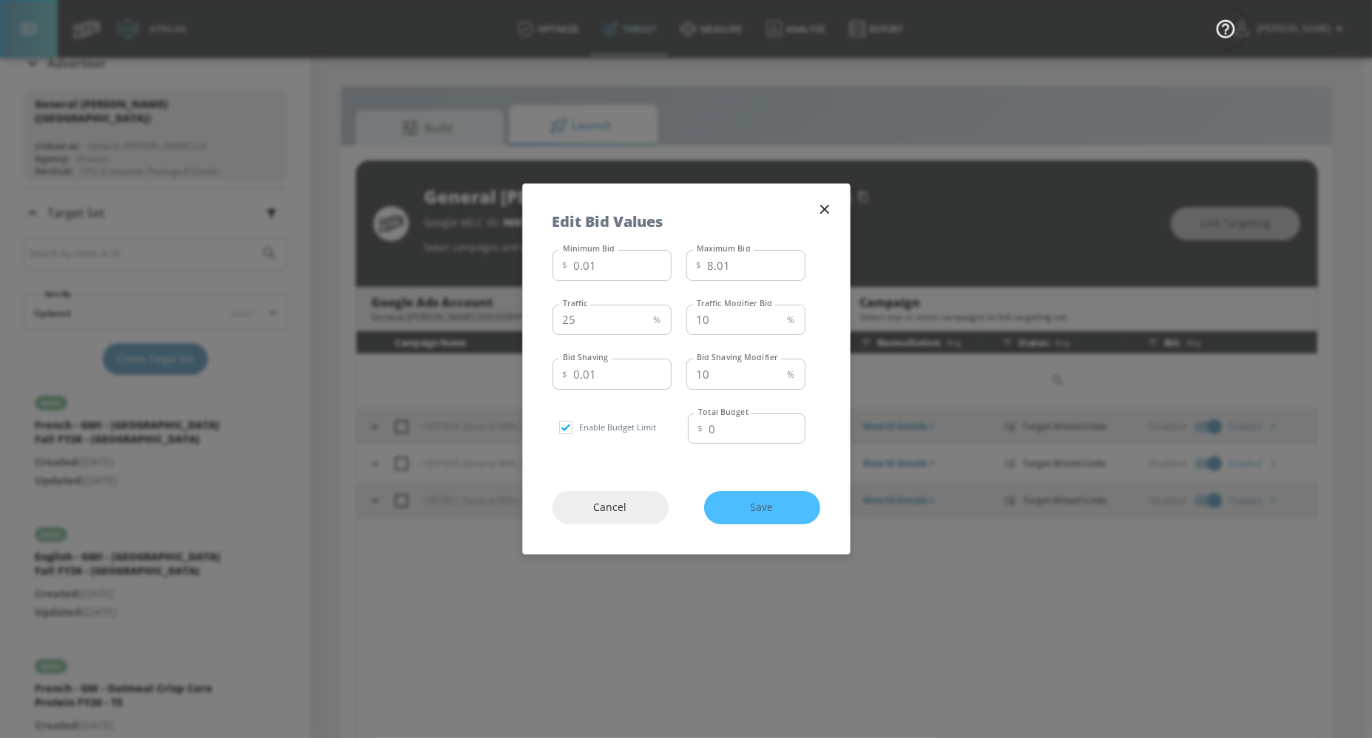
click at [755, 513] on div "Cancel Save" at bounding box center [686, 507] width 327 height 92
click at [750, 512] on div "Cancel Save" at bounding box center [686, 507] width 327 height 92
drag, startPoint x: 742, startPoint y: 512, endPoint x: 733, endPoint y: 511, distance: 9.6
click at [739, 512] on div "Cancel Save" at bounding box center [686, 507] width 327 height 92
click at [628, 507] on span "Cancel" at bounding box center [610, 507] width 57 height 18
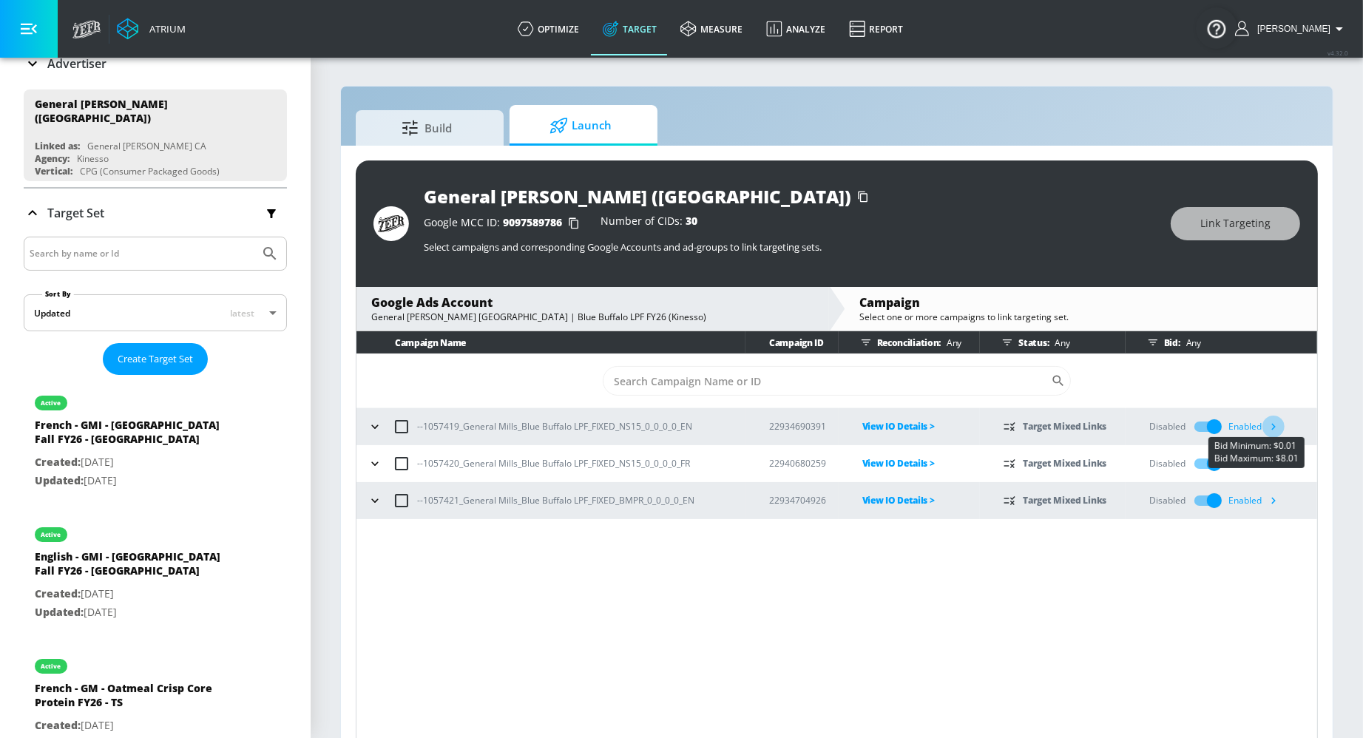
click at [1191, 423] on icon "button" at bounding box center [1273, 427] width 16 height 16
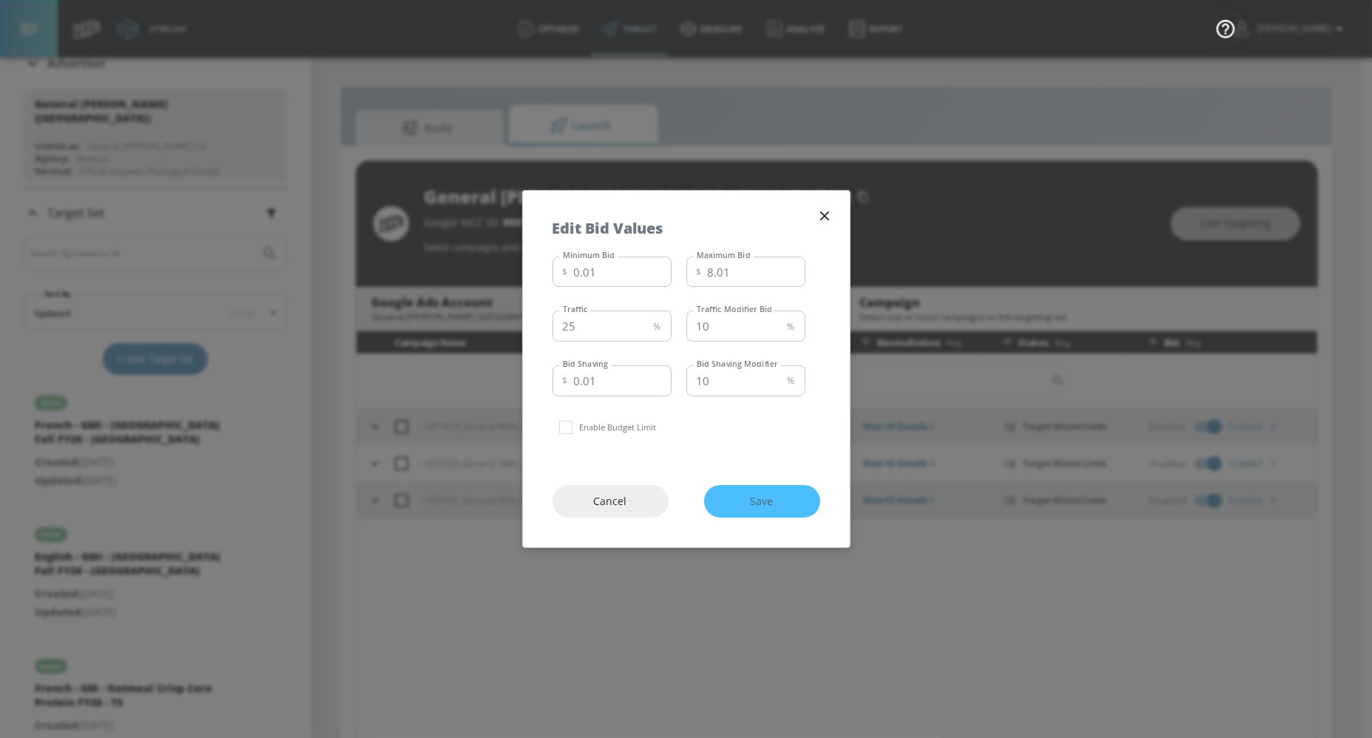
click at [794, 503] on div "Cancel Save" at bounding box center [686, 502] width 327 height 92
click at [796, 501] on div "Cancel Save" at bounding box center [686, 502] width 327 height 92
click at [798, 500] on div "Cancel Save" at bounding box center [686, 502] width 327 height 92
click at [570, 433] on input "checkbox" at bounding box center [565, 427] width 27 height 27
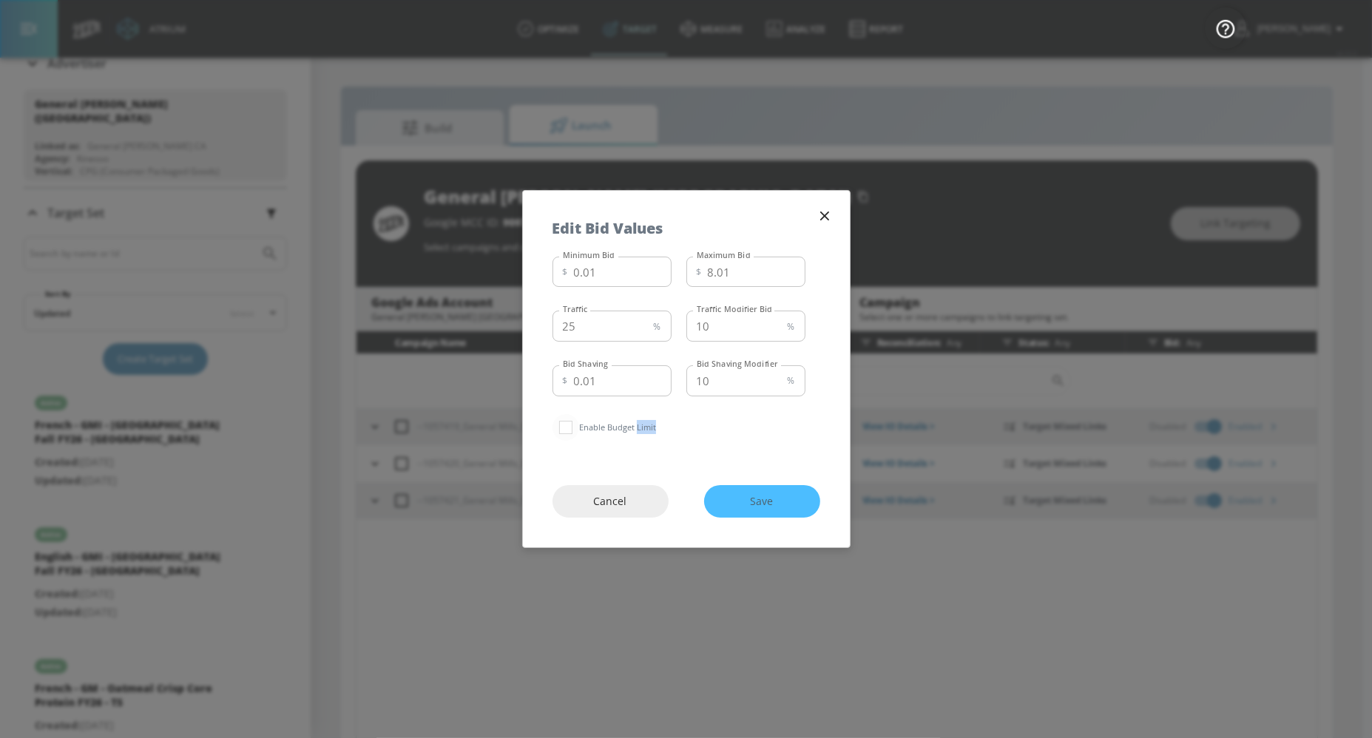
checkbox input "true"
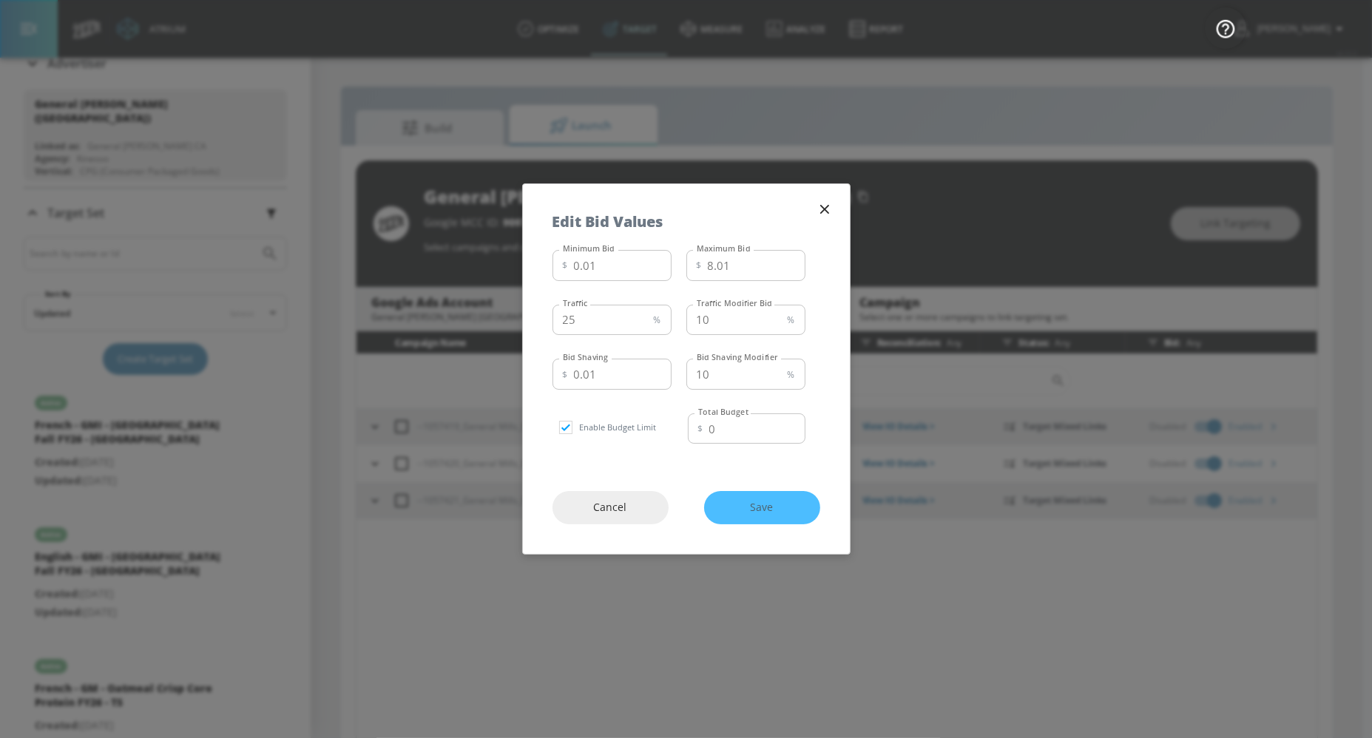
click at [765, 507] on div "Cancel Save" at bounding box center [686, 507] width 327 height 92
click at [766, 505] on div "Cancel Save" at bounding box center [686, 507] width 327 height 92
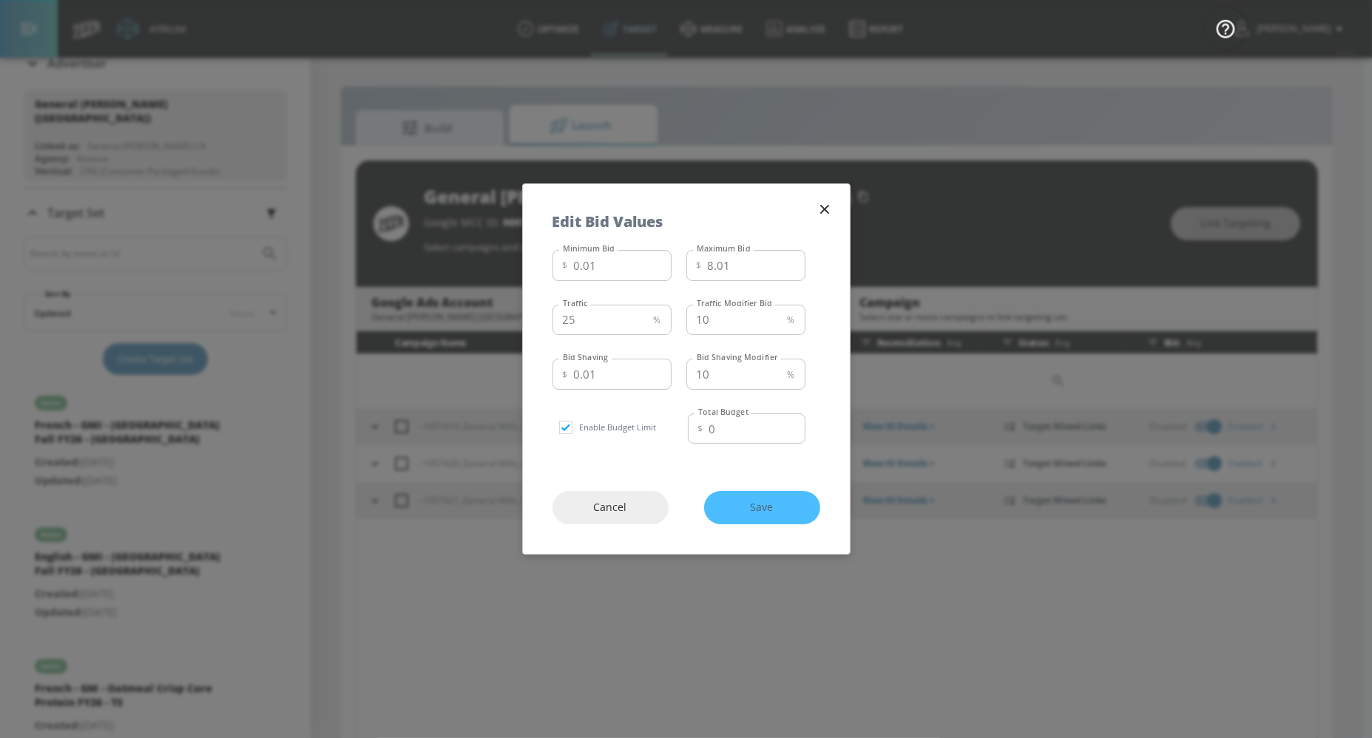
click at [784, 512] on div "Cancel Save" at bounding box center [686, 507] width 327 height 92
click at [770, 497] on div "Cancel Save" at bounding box center [686, 507] width 327 height 92
click at [769, 497] on div "Cancel Save" at bounding box center [686, 507] width 327 height 92
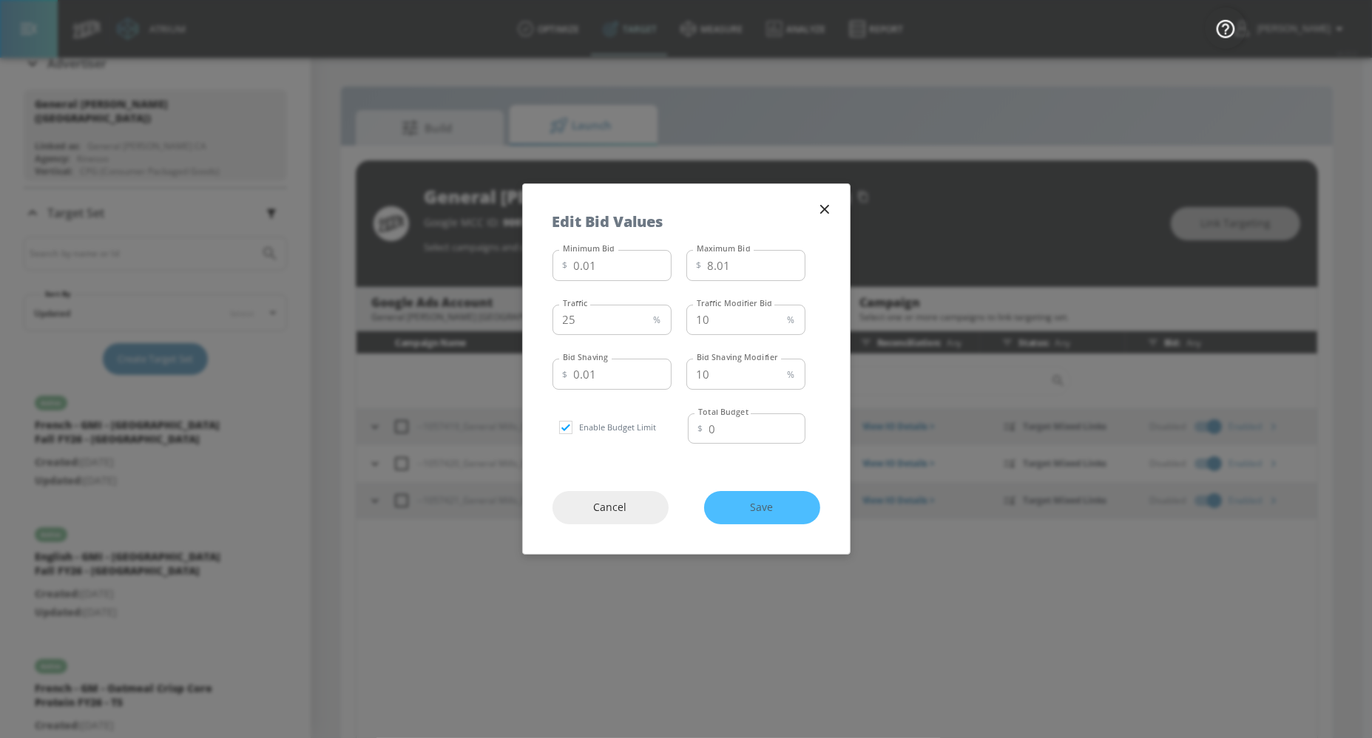
click at [821, 211] on icon "button" at bounding box center [823, 209] width 9 height 9
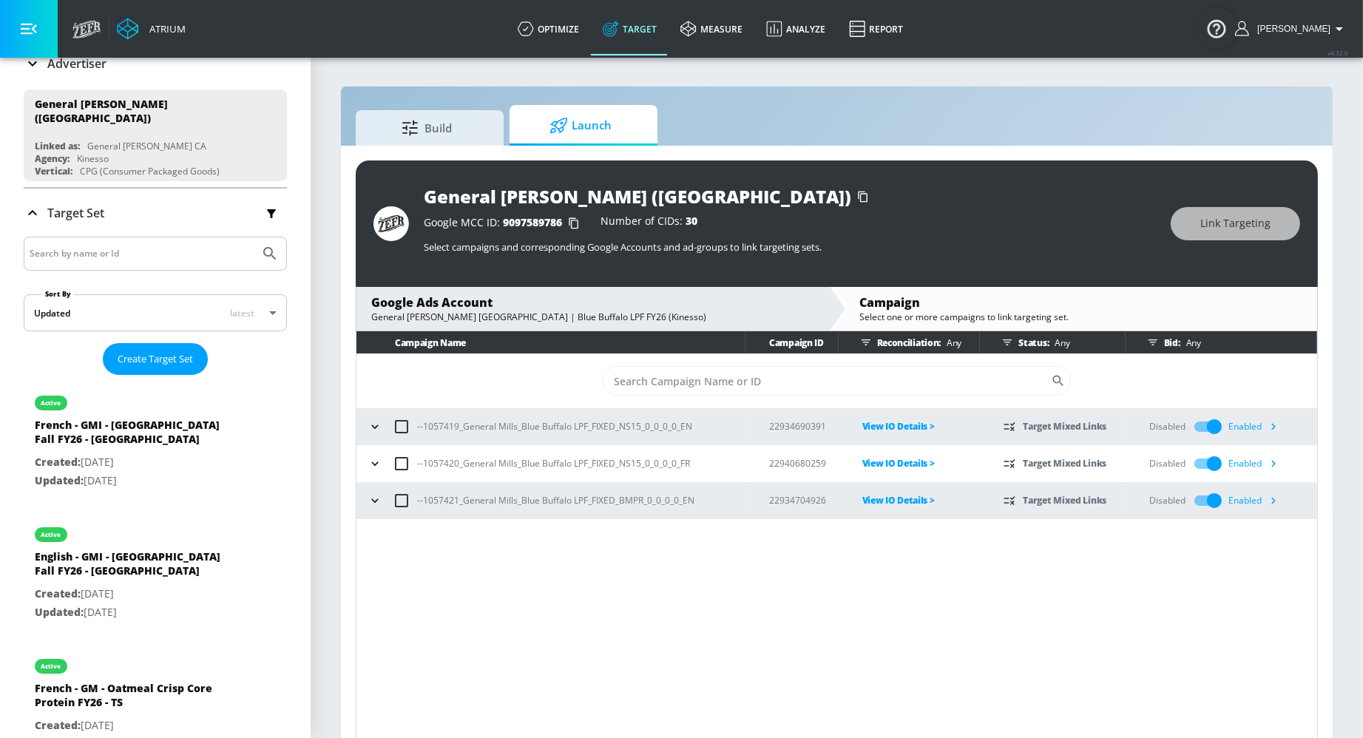
click at [1191, 427] on icon "button" at bounding box center [1273, 427] width 16 height 16
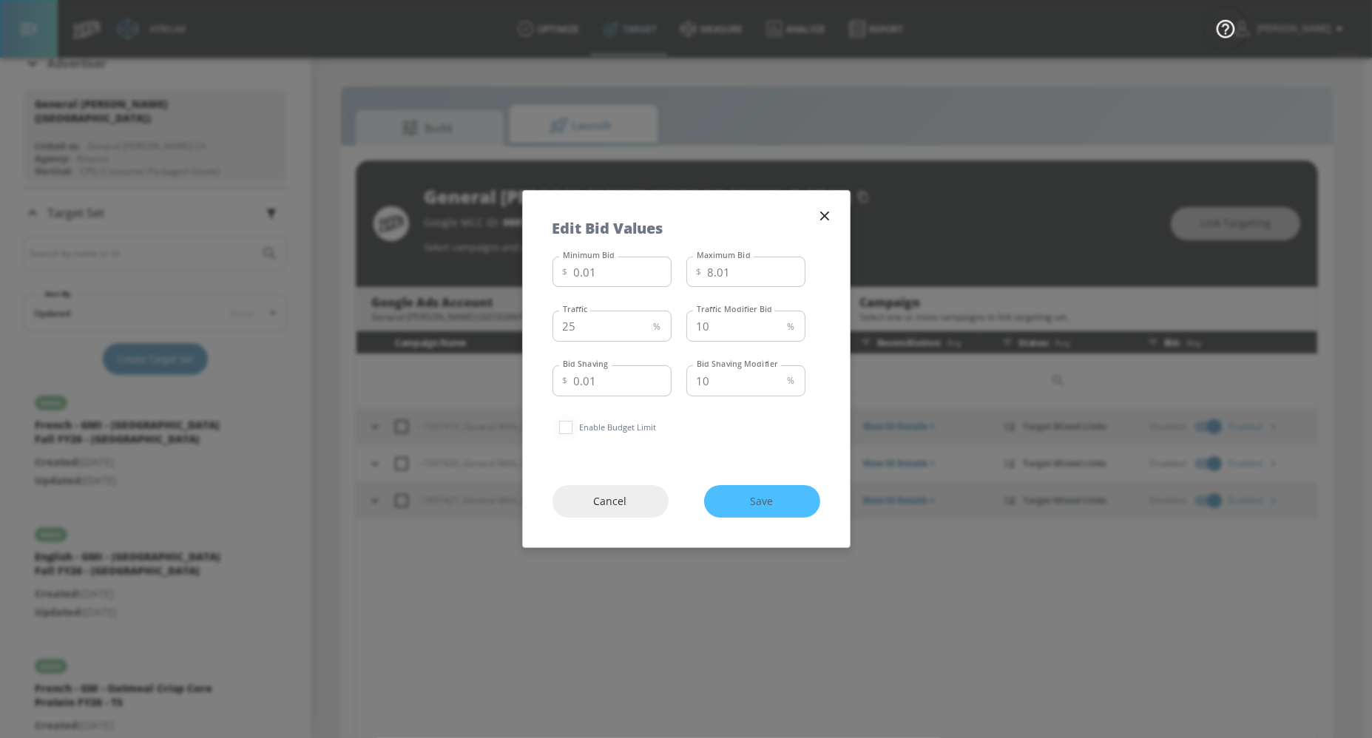
click at [571, 426] on input "checkbox" at bounding box center [565, 427] width 27 height 27
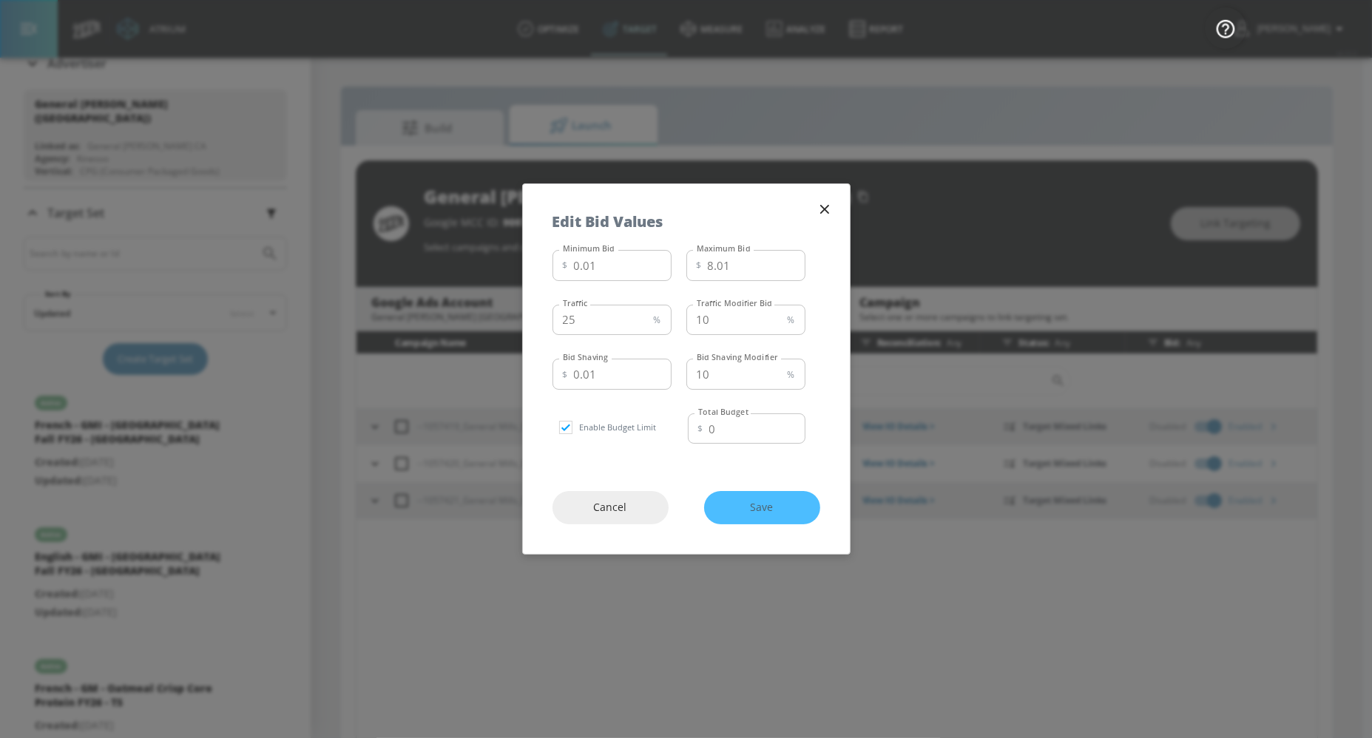
click at [797, 504] on div "Cancel Save" at bounding box center [686, 507] width 327 height 92
click at [745, 447] on div "Minimum Bid $ 0.01 Minimum Bid Maximum Bid $ 8.01 Maximum Bid Traffic 25 % Traf…" at bounding box center [686, 352] width 327 height 217
click at [745, 442] on input "0" at bounding box center [757, 428] width 96 height 31
click at [742, 439] on input "0" at bounding box center [757, 428] width 96 height 31
click at [775, 502] on div "Cancel Save" at bounding box center [686, 507] width 327 height 92
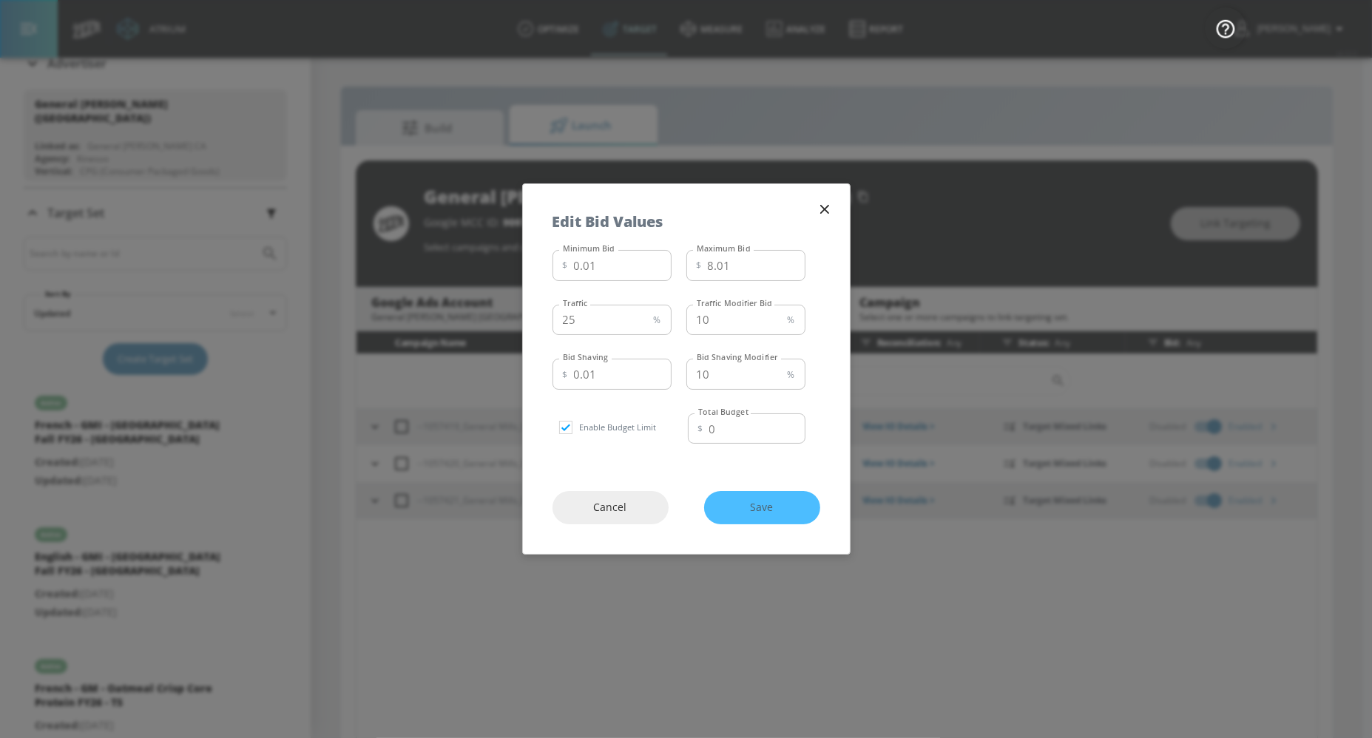
click at [776, 503] on div "Cancel Save" at bounding box center [686, 507] width 327 height 92
click at [583, 422] on p "Enable Budget Limit" at bounding box center [618, 427] width 78 height 14
click at [550, 425] on div "Minimum Bid $ 0.01 Minimum Bid Maximum Bid $ 8.01 Maximum Bid Traffic 25 % Traf…" at bounding box center [686, 352] width 327 height 217
click at [563, 424] on input "checkbox" at bounding box center [565, 427] width 27 height 27
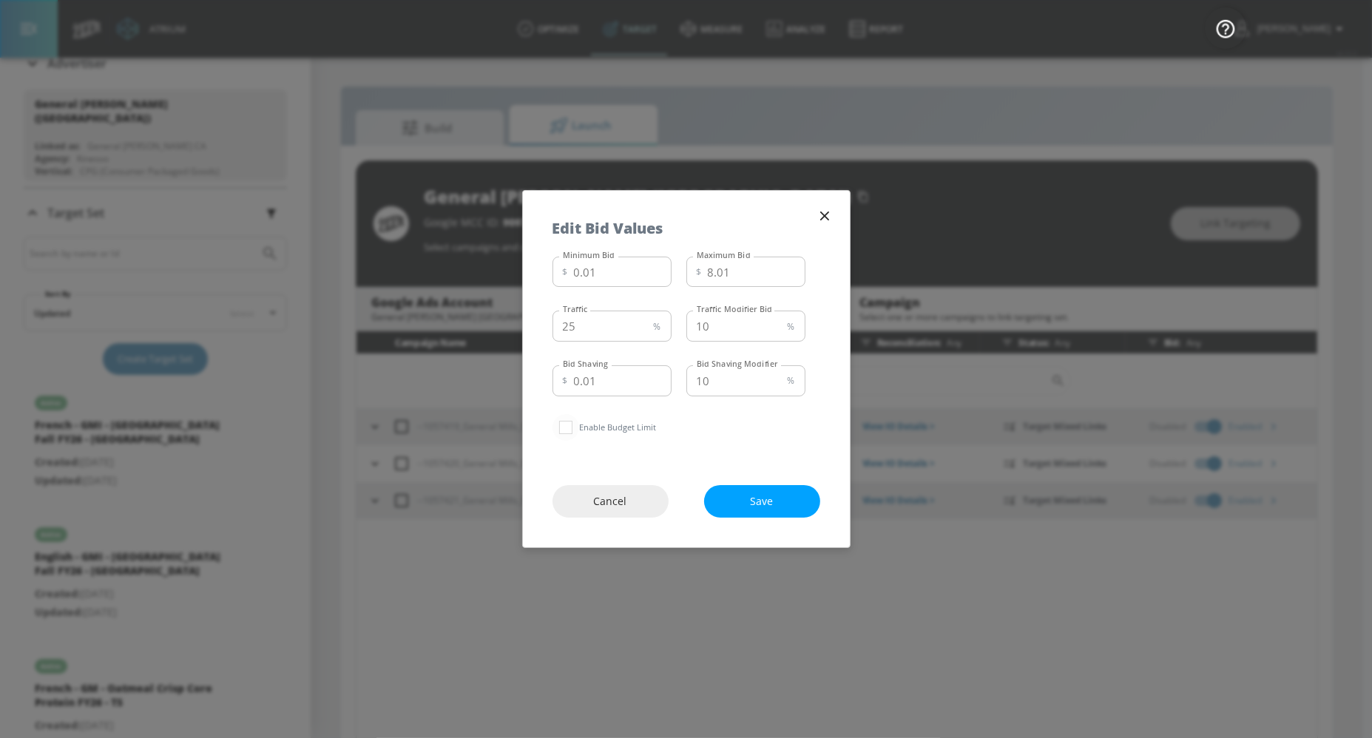
click at [563, 430] on input "checkbox" at bounding box center [565, 427] width 27 height 27
checkbox input "true"
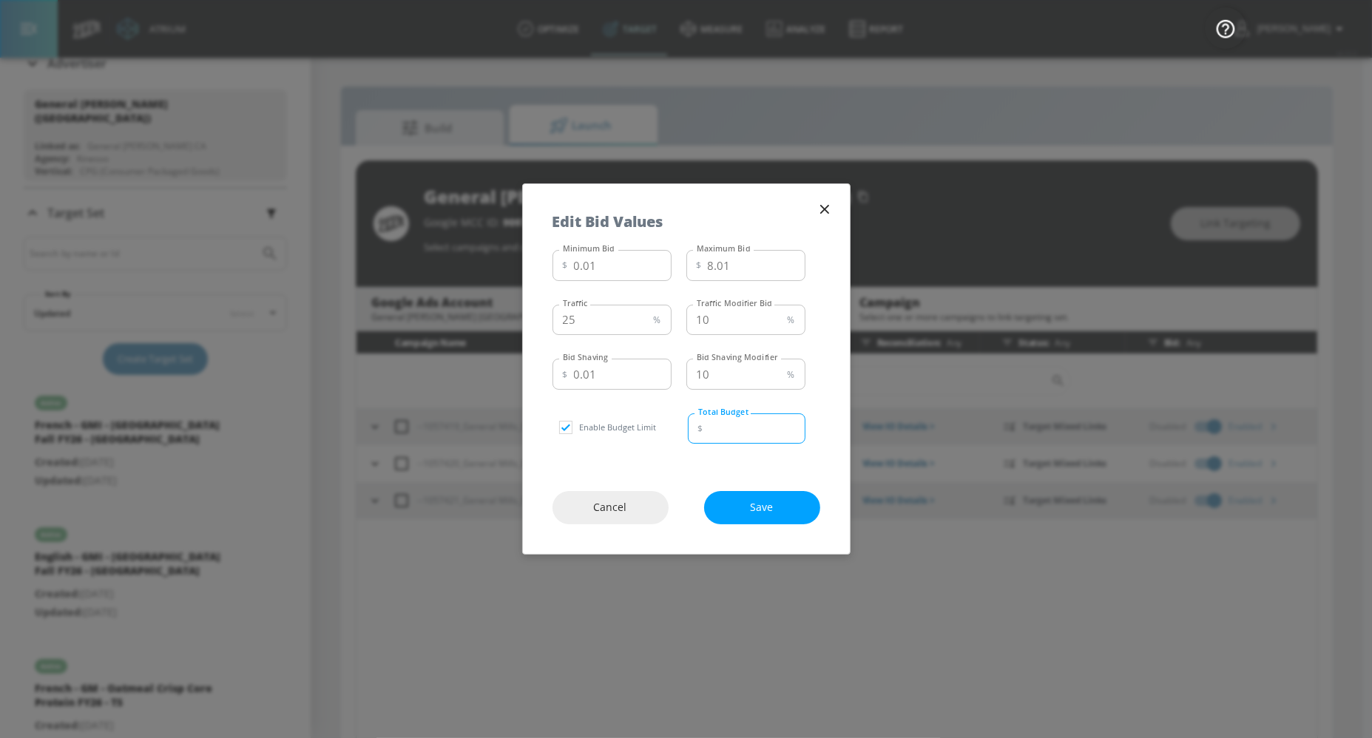
click at [735, 435] on input "Total Budget" at bounding box center [757, 428] width 96 height 31
type input "0"
click at [768, 500] on div "Cancel Save" at bounding box center [686, 507] width 327 height 92
click at [775, 513] on div "Cancel Save" at bounding box center [686, 507] width 327 height 92
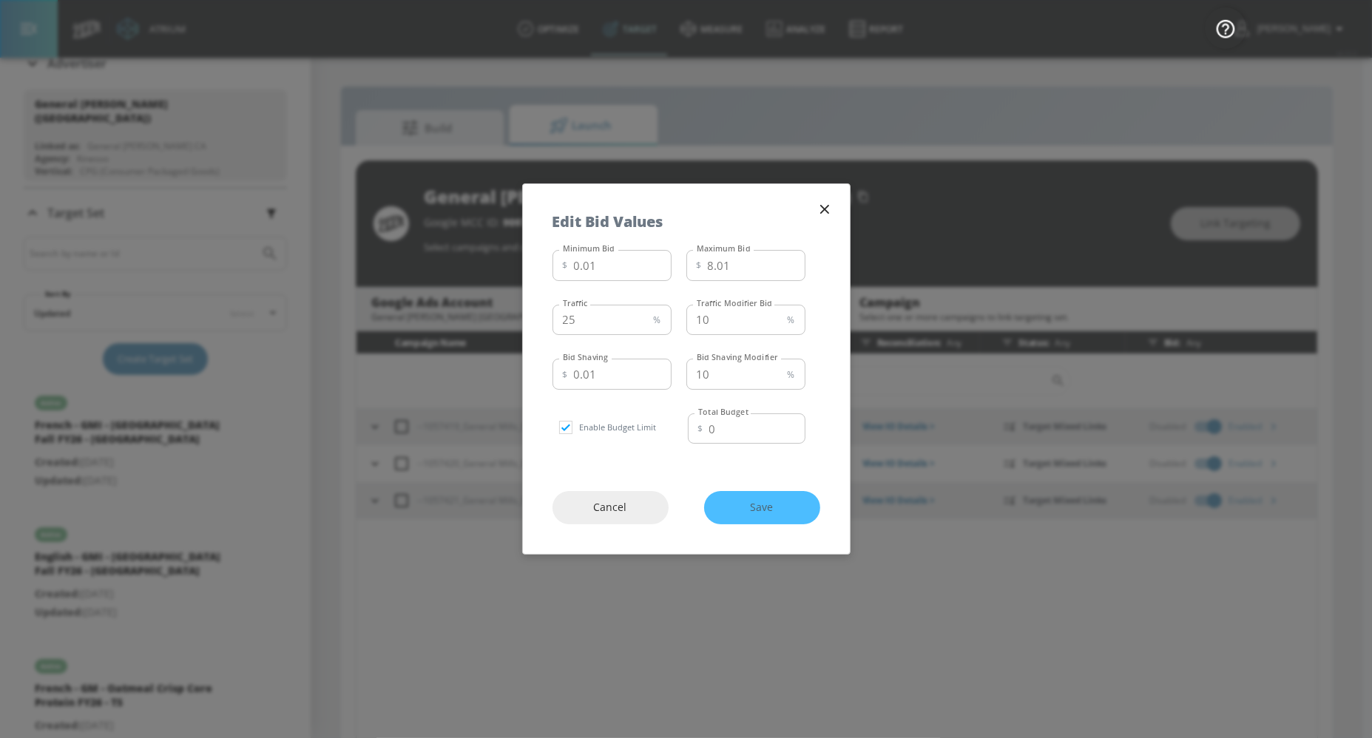
click at [775, 513] on div "Cancel Save" at bounding box center [686, 507] width 327 height 92
drag, startPoint x: 775, startPoint y: 513, endPoint x: 751, endPoint y: 398, distance: 117.9
click at [775, 508] on div "Cancel Save" at bounding box center [686, 507] width 327 height 92
click at [826, 214] on icon "button" at bounding box center [824, 209] width 16 height 16
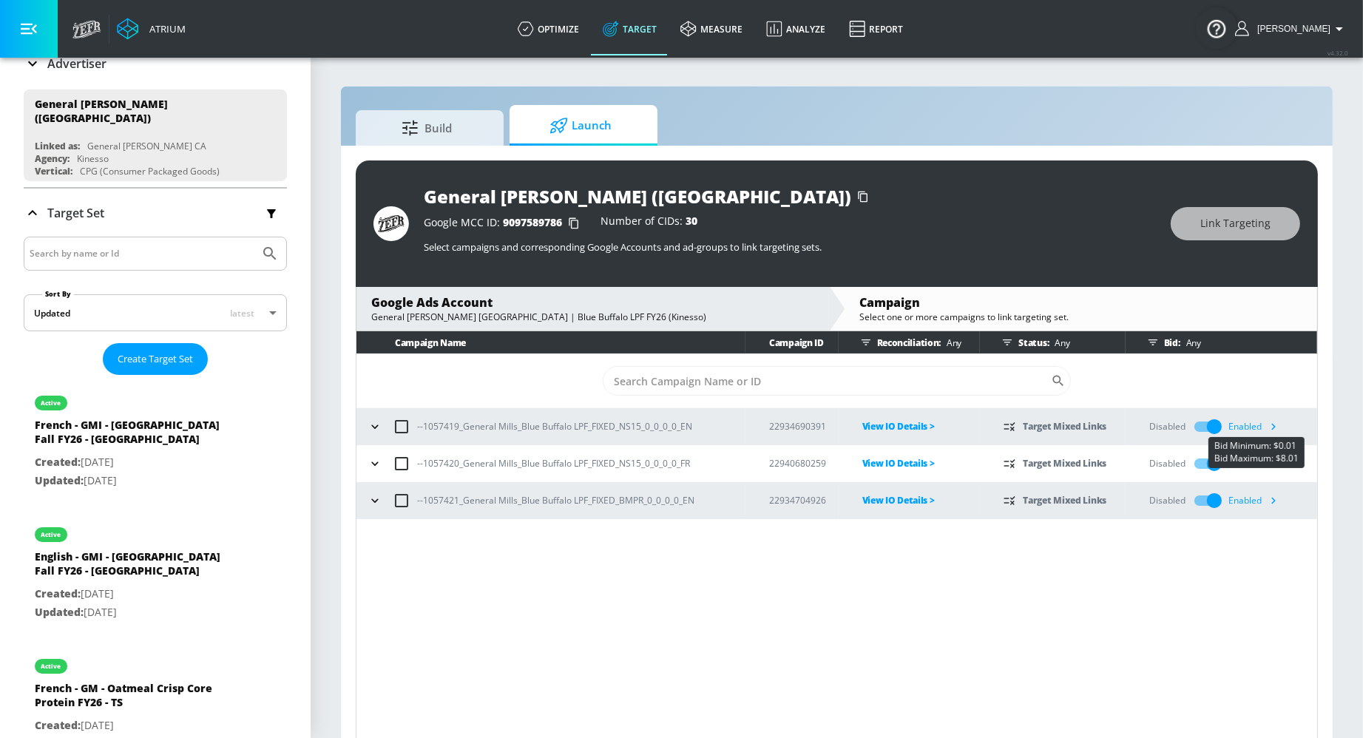
click at [1191, 424] on icon "button" at bounding box center [1273, 427] width 16 height 16
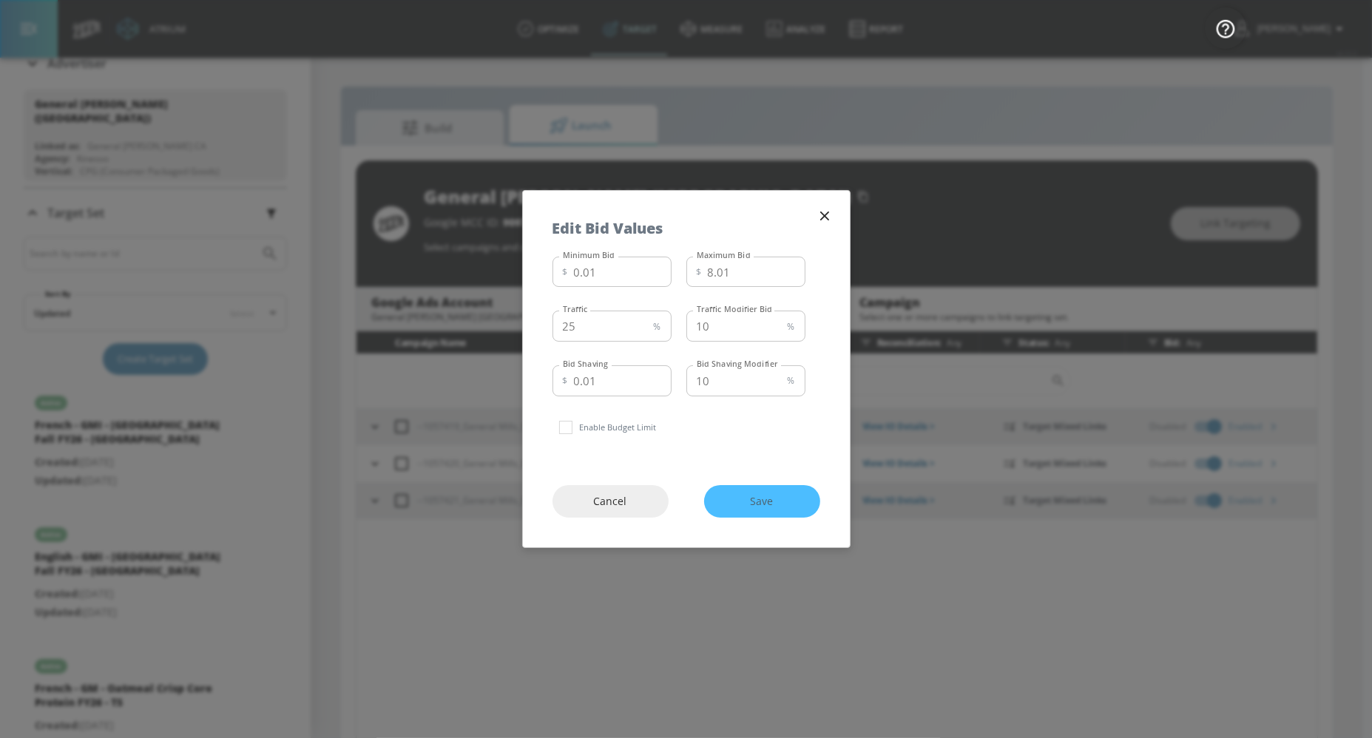
click at [773, 501] on div "Cancel Save" at bounding box center [686, 502] width 327 height 92
click at [767, 495] on div "Cancel Save" at bounding box center [686, 502] width 327 height 92
click at [832, 216] on button "button" at bounding box center [824, 216] width 21 height 21
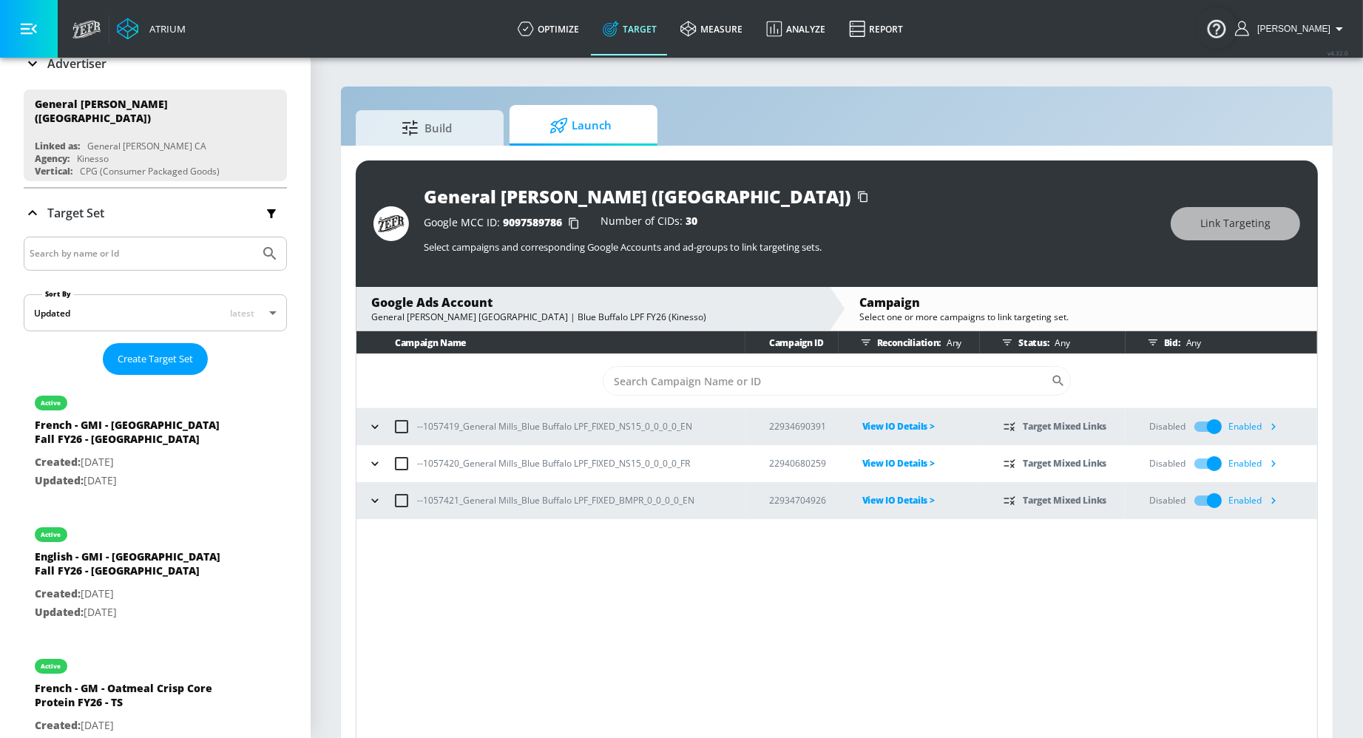
click at [1191, 427] on input "checkbox" at bounding box center [1214, 427] width 84 height 28
click at [1191, 425] on icon "button" at bounding box center [1273, 427] width 16 height 16
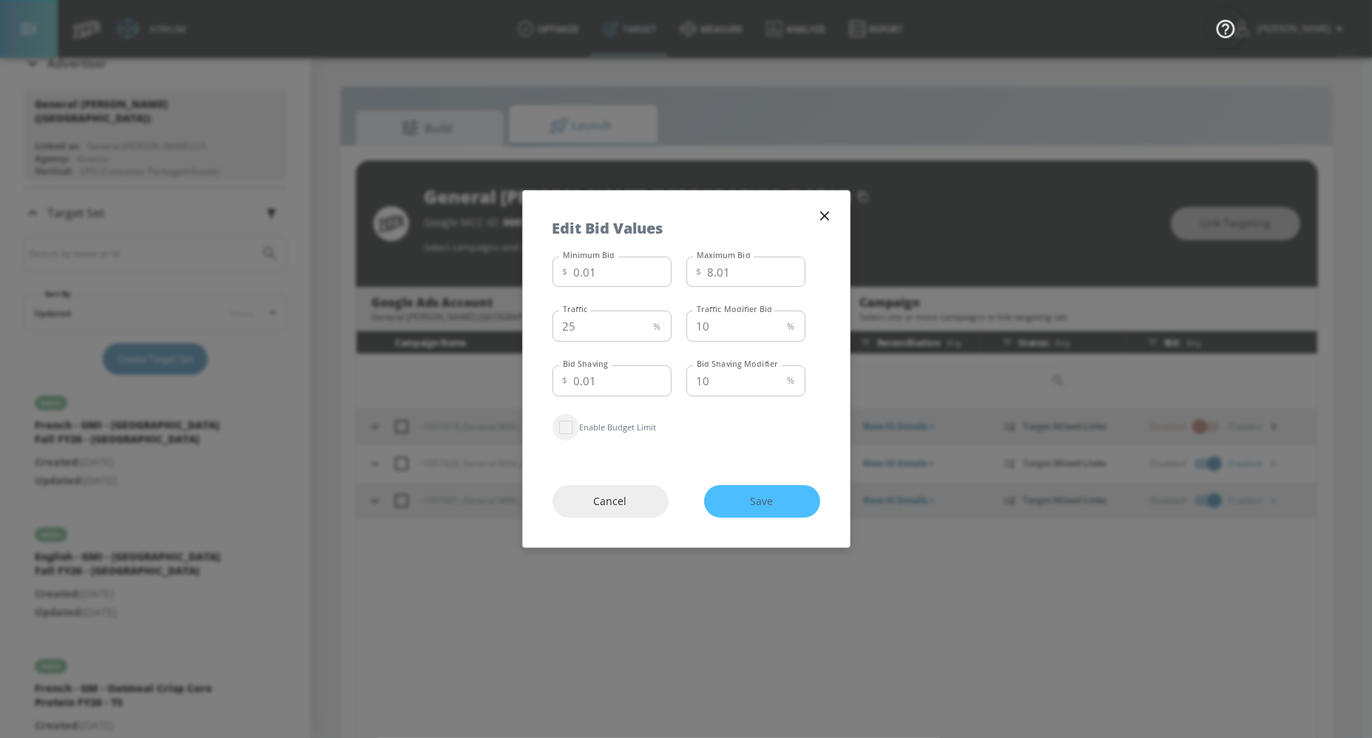
click at [573, 428] on input "checkbox" at bounding box center [565, 427] width 27 height 27
checkbox input "true"
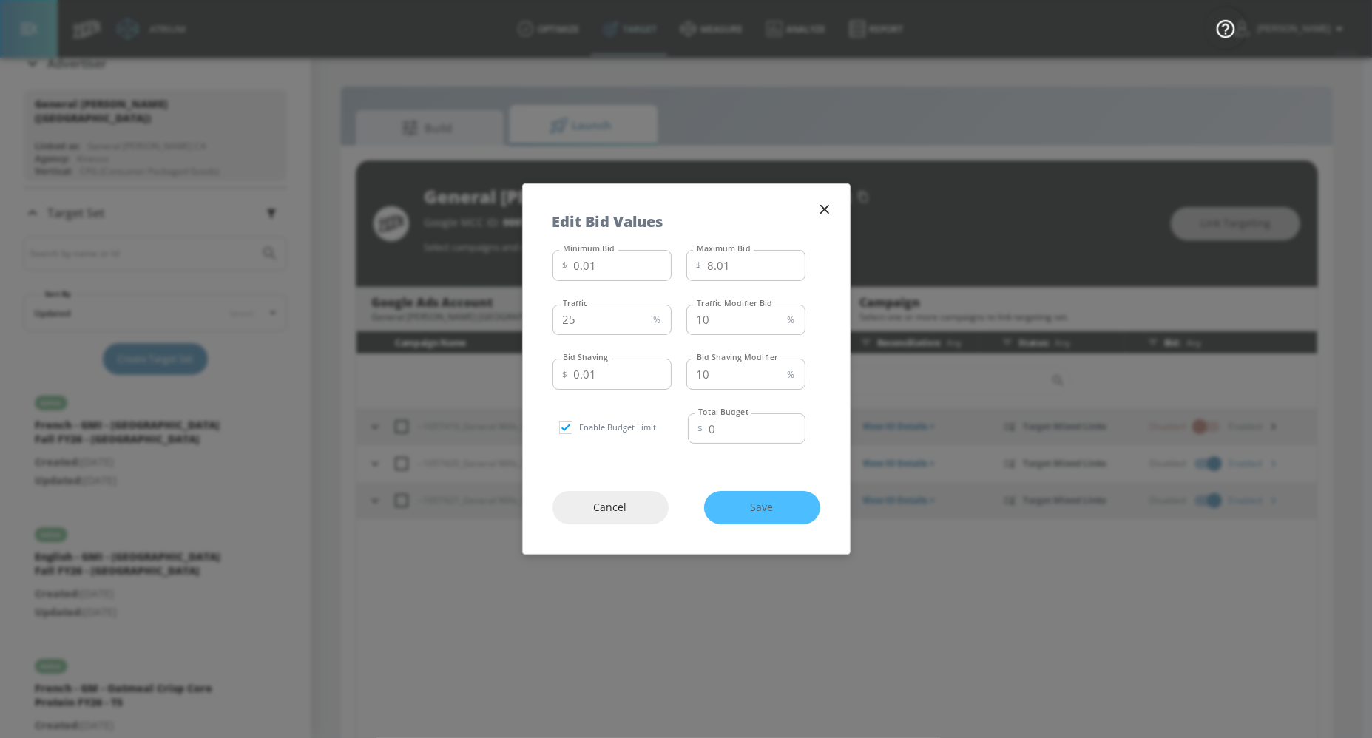
drag, startPoint x: 769, startPoint y: 473, endPoint x: 766, endPoint y: 500, distance: 26.8
click at [768, 477] on div "Cancel Save" at bounding box center [686, 507] width 327 height 92
click at [766, 501] on div "Cancel Save" at bounding box center [686, 507] width 327 height 92
click at [765, 501] on div "Cancel Save" at bounding box center [686, 507] width 327 height 92
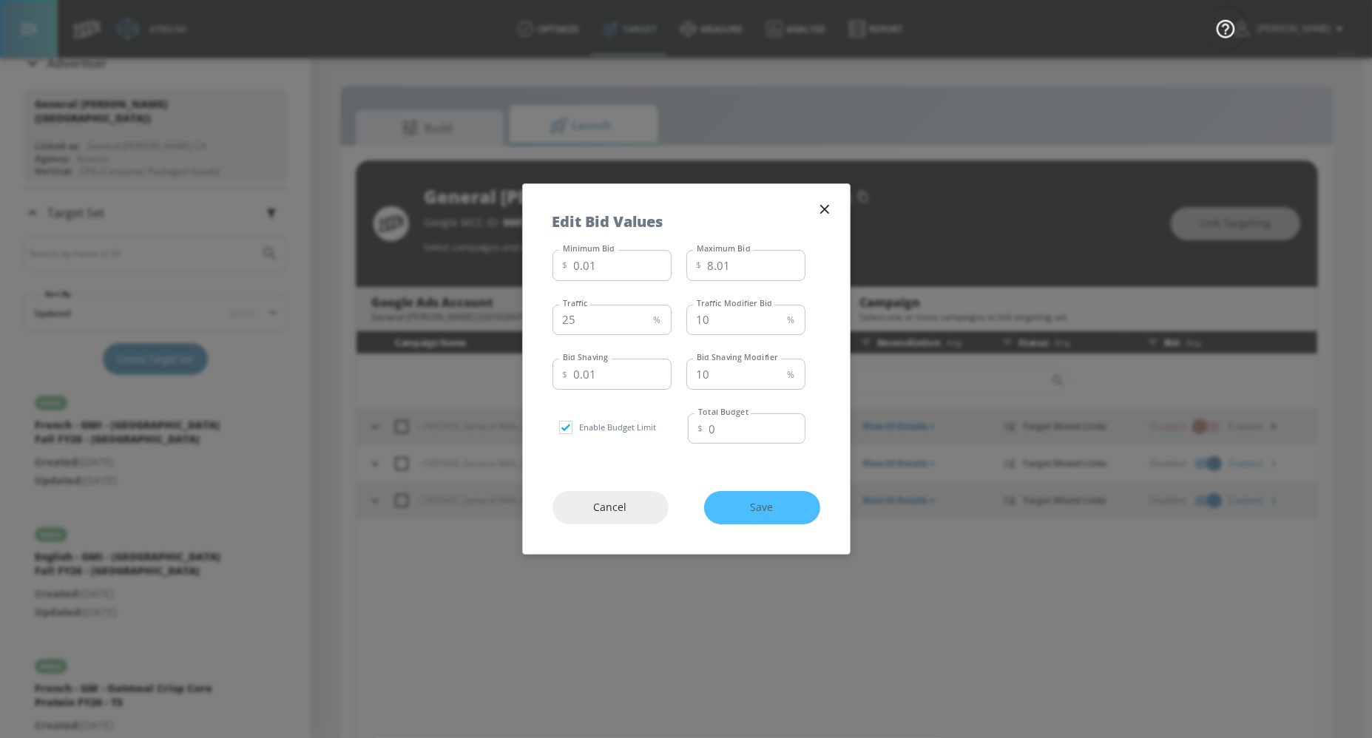
drag, startPoint x: 765, startPoint y: 501, endPoint x: 759, endPoint y: 495, distance: 9.4
click at [765, 501] on div "Cancel Save" at bounding box center [686, 507] width 327 height 92
click at [725, 435] on input "0" at bounding box center [757, 428] width 96 height 31
click at [771, 497] on div "Cancel Save" at bounding box center [686, 507] width 327 height 92
click at [780, 504] on div "Cancel Save" at bounding box center [686, 507] width 327 height 92
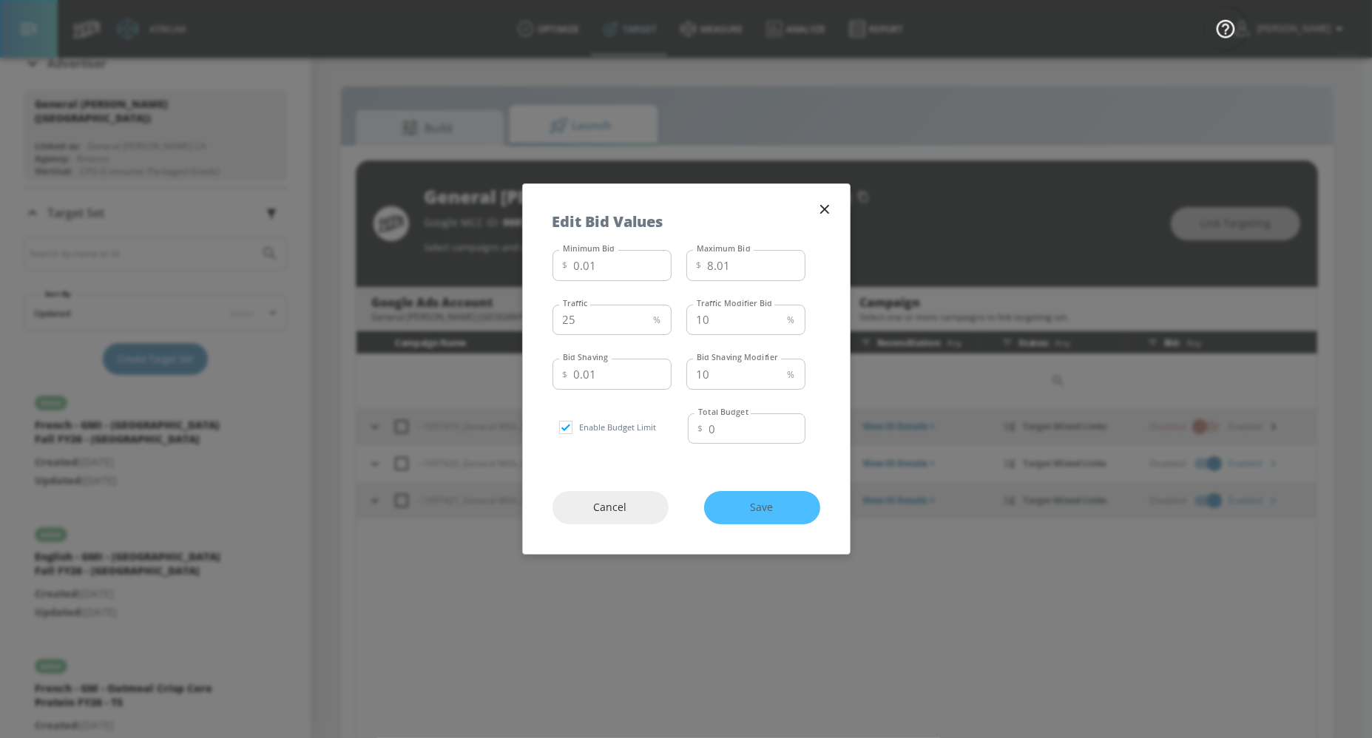
click at [781, 504] on div "Cancel Save" at bounding box center [686, 507] width 327 height 92
click at [822, 210] on icon "button" at bounding box center [824, 209] width 16 height 16
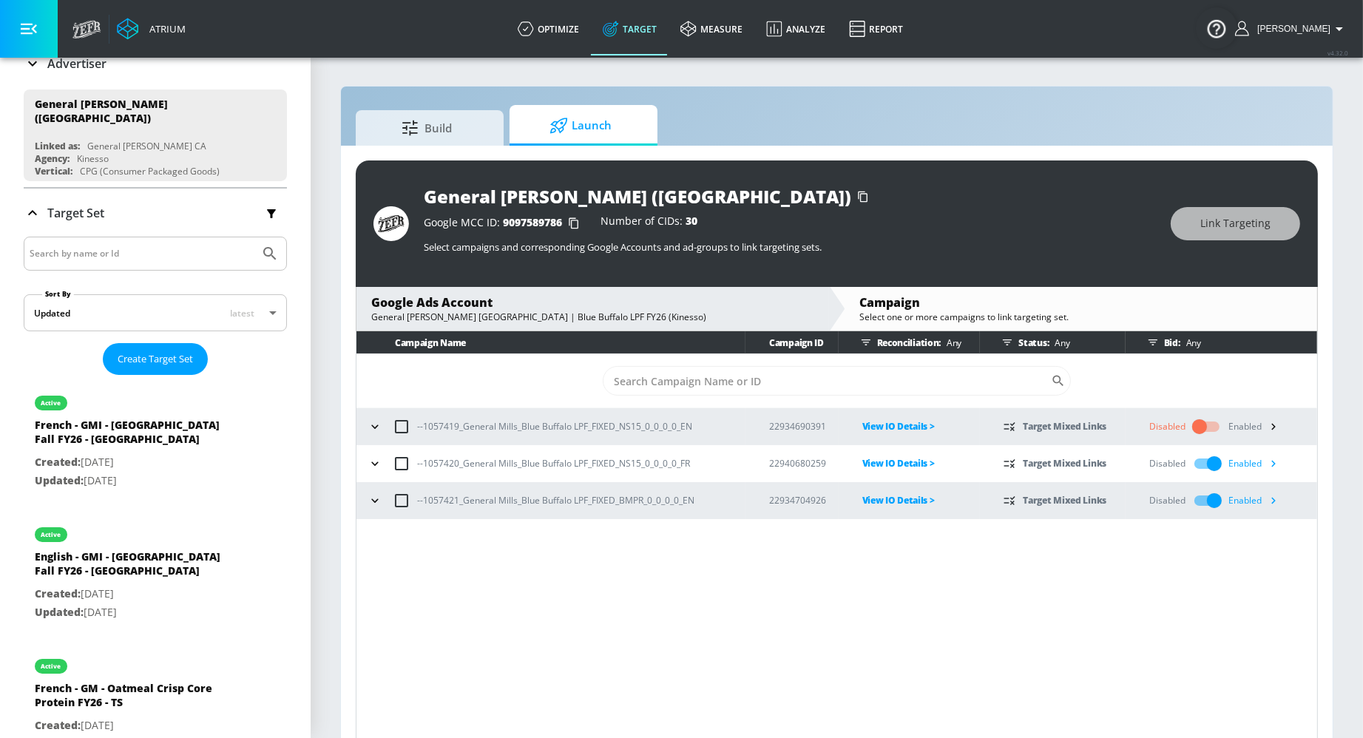
click at [1191, 422] on icon "button" at bounding box center [1273, 427] width 16 height 16
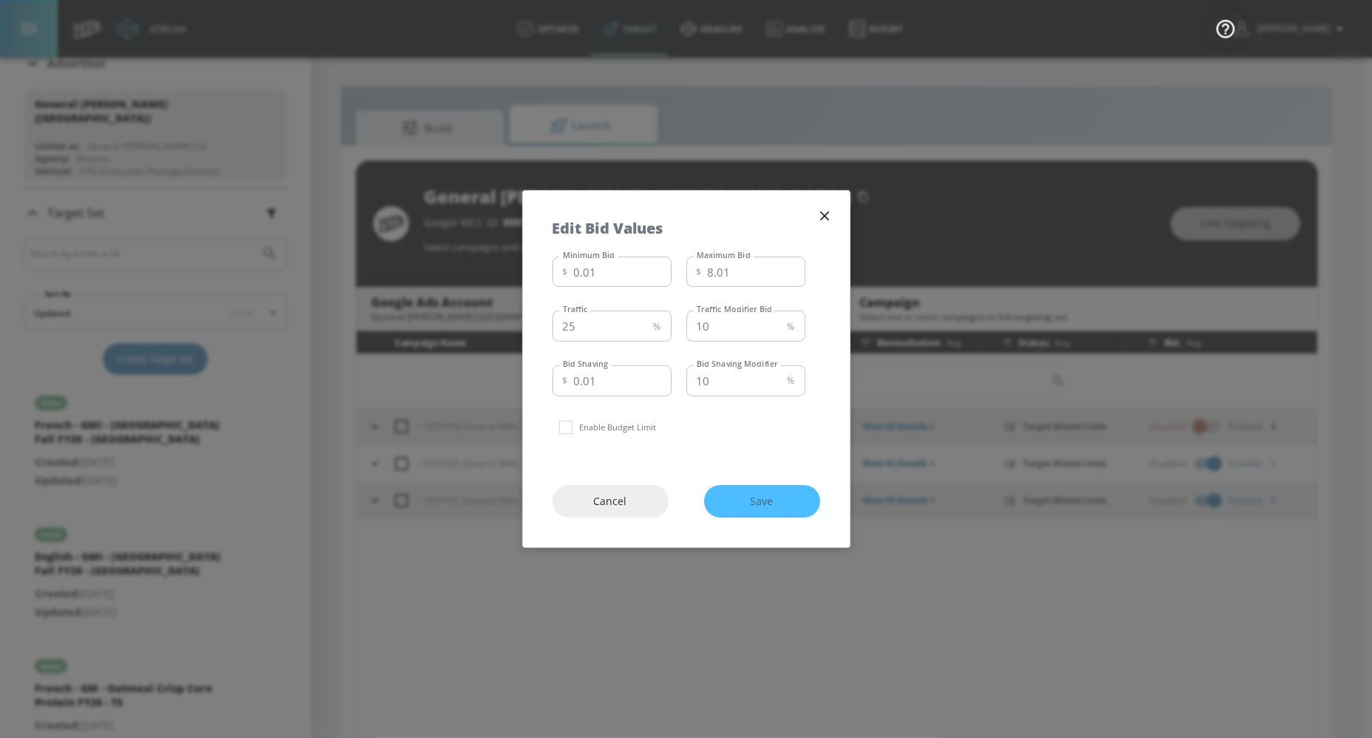
click at [828, 212] on icon "button" at bounding box center [824, 216] width 16 height 16
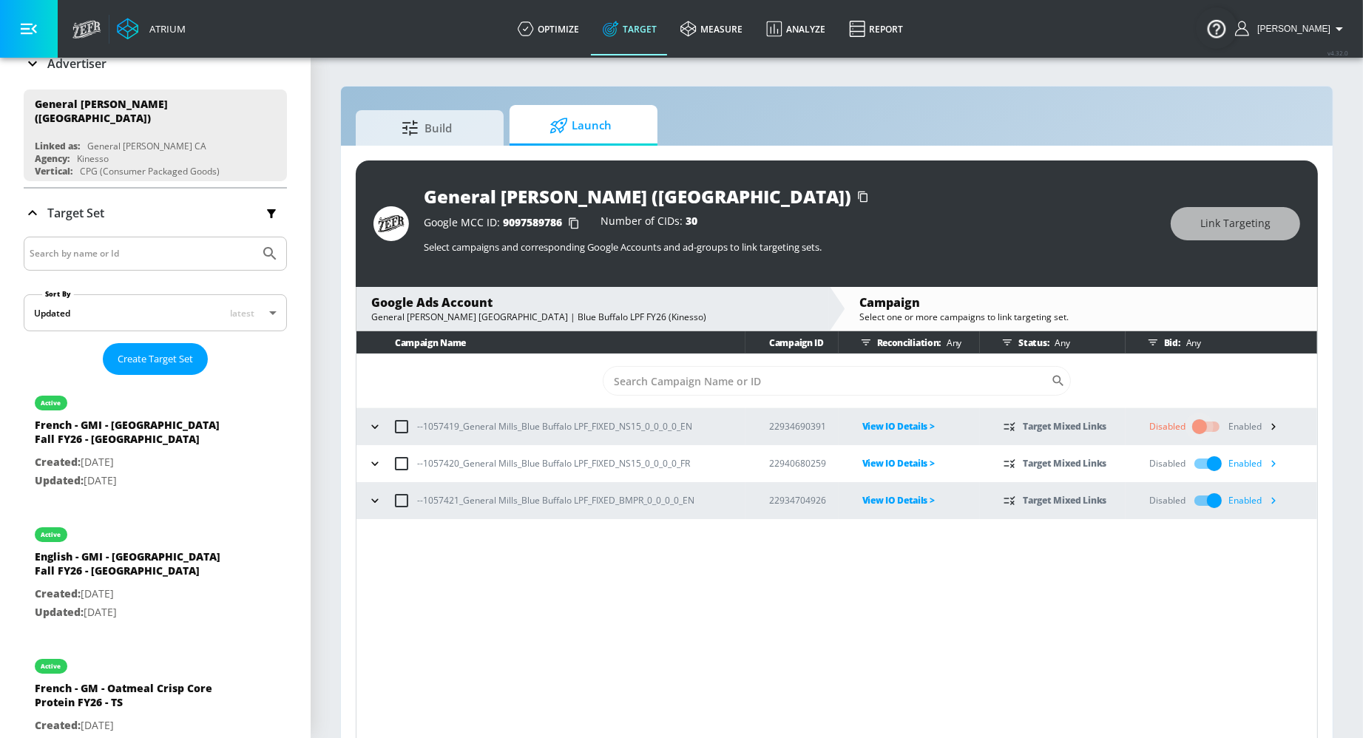
click at [1191, 427] on input "checkbox" at bounding box center [1199, 427] width 84 height 28
click at [778, 612] on div "Campaign Name Campaign ID Reconciliation: Any Status: Any Bid: Any ​ --1057419_…" at bounding box center [837, 537] width 962 height 413
